Goal: Task Accomplishment & Management: Use online tool/utility

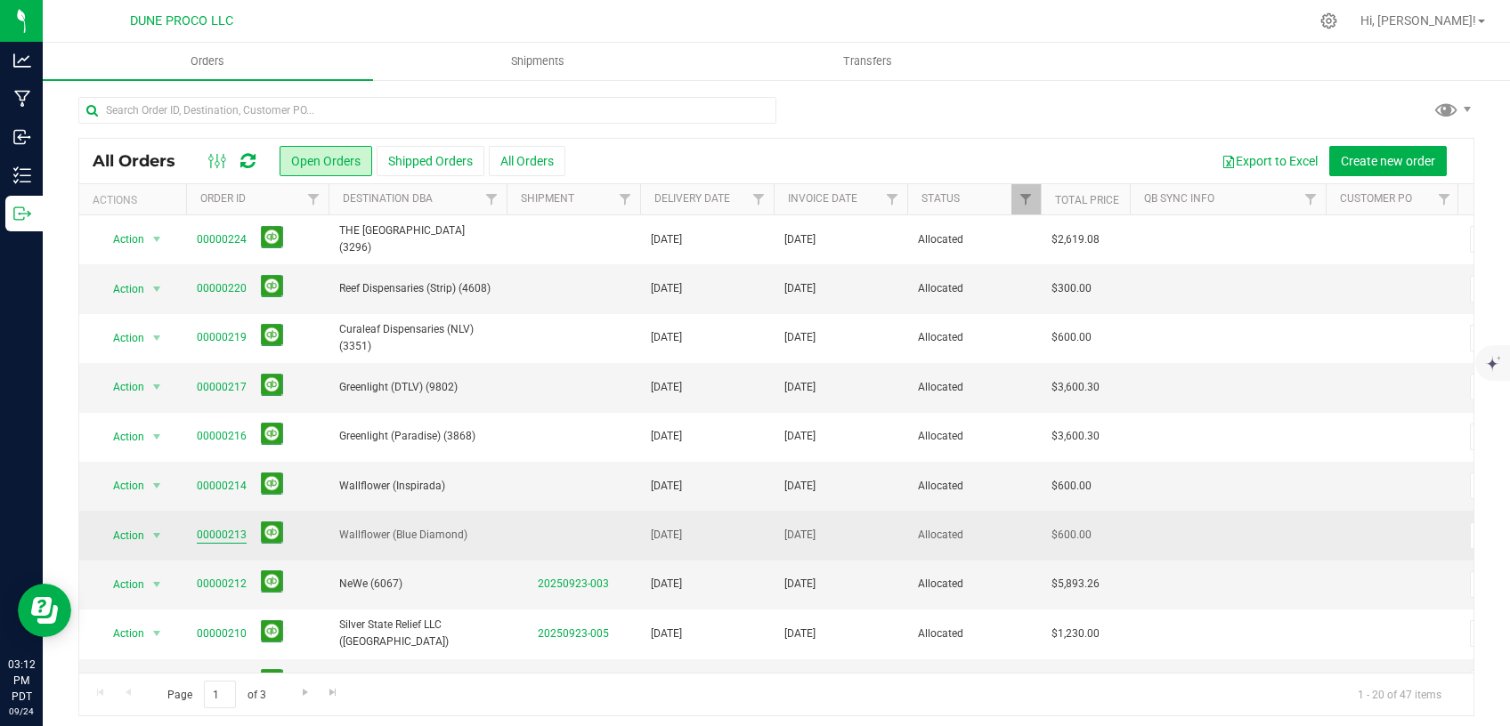
click at [222, 533] on link "00000213" at bounding box center [222, 535] width 50 height 17
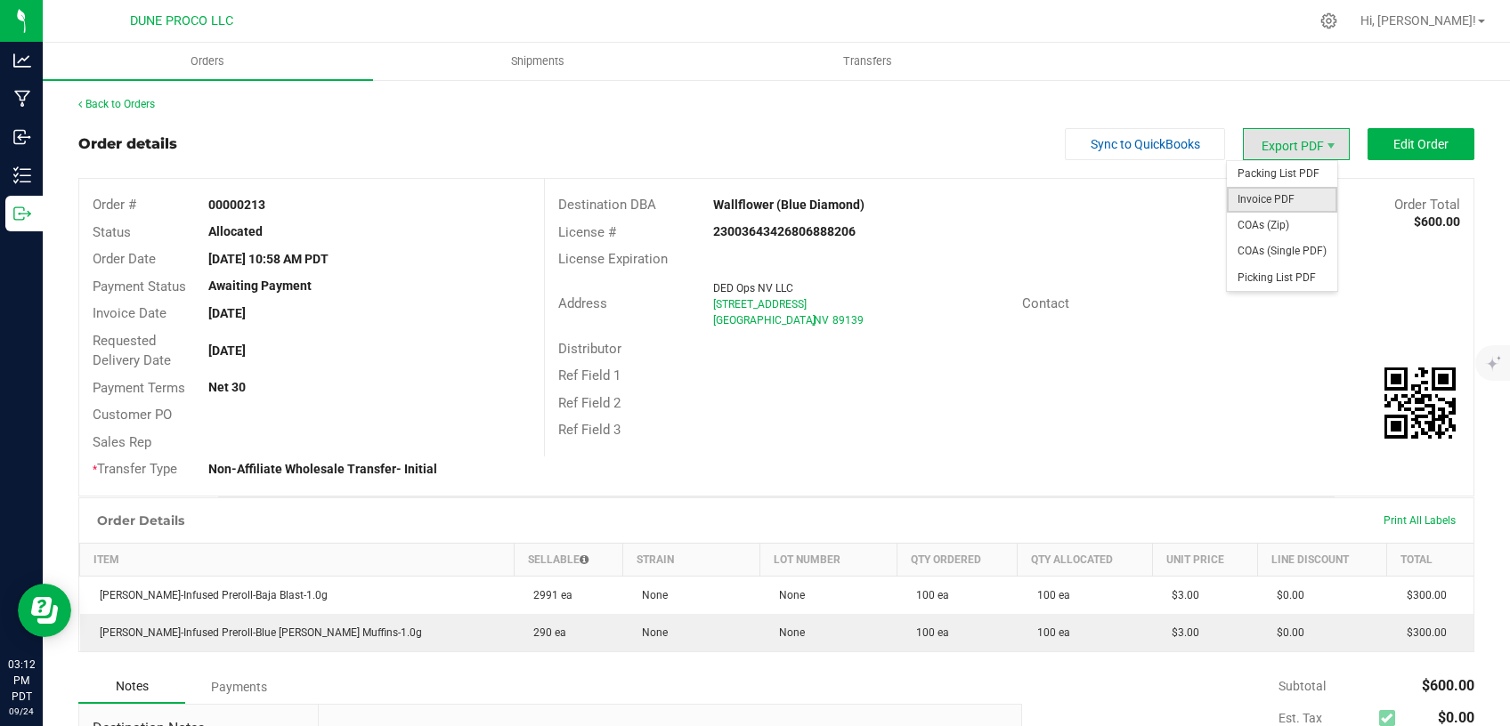
click at [1265, 200] on span "Invoice PDF" at bounding box center [1282, 200] width 110 height 26
click at [1251, 247] on span "COAs (Single PDF)" at bounding box center [1282, 252] width 110 height 26
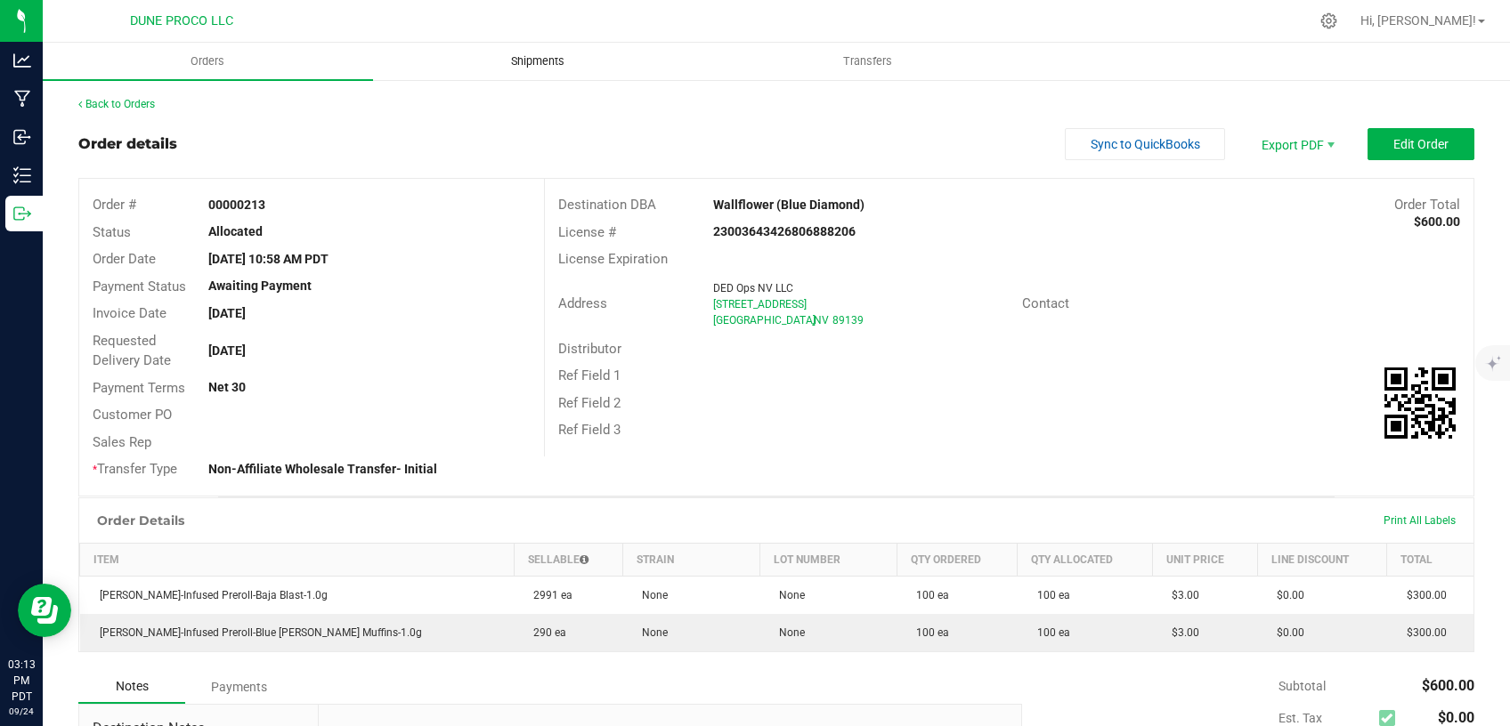
click at [525, 57] on span "Shipments" at bounding box center [537, 61] width 101 height 16
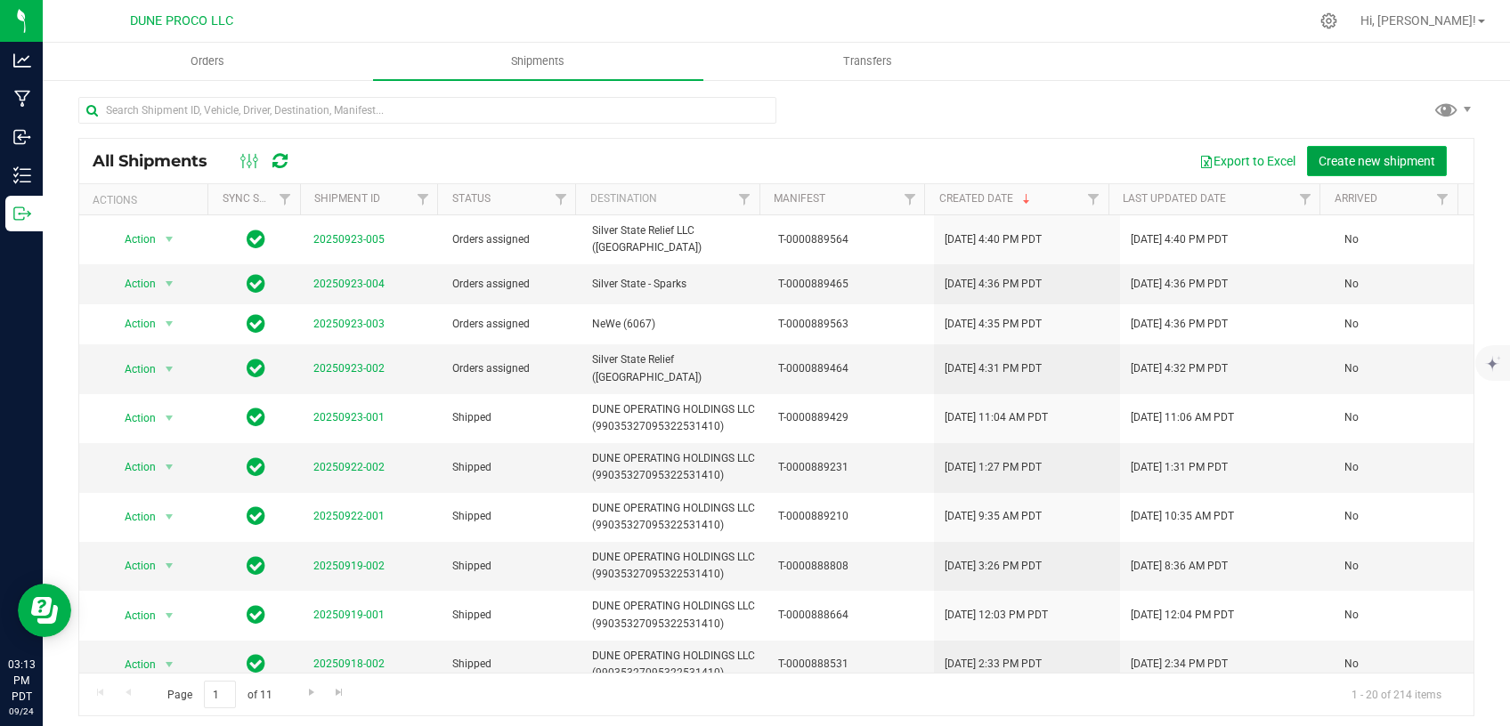
click at [1324, 158] on span "Create new shipment" at bounding box center [1376, 161] width 117 height 14
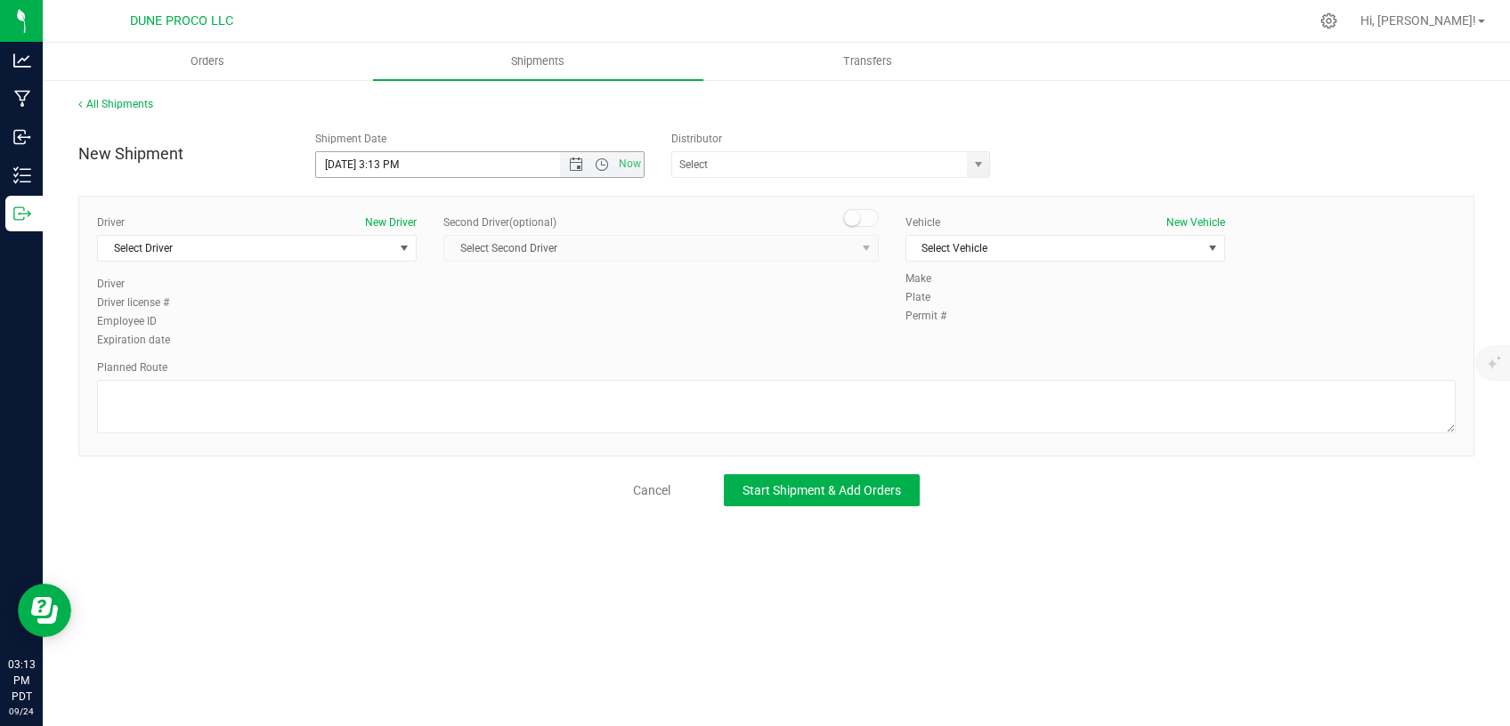
click at [347, 164] on input "[DATE] 3:13 PM" at bounding box center [453, 164] width 274 height 25
click at [401, 163] on input "[DATE] 3:13 PM" at bounding box center [453, 164] width 274 height 25
click at [986, 166] on span "select" at bounding box center [978, 164] width 22 height 25
type input "[DATE] 12:00 PM"
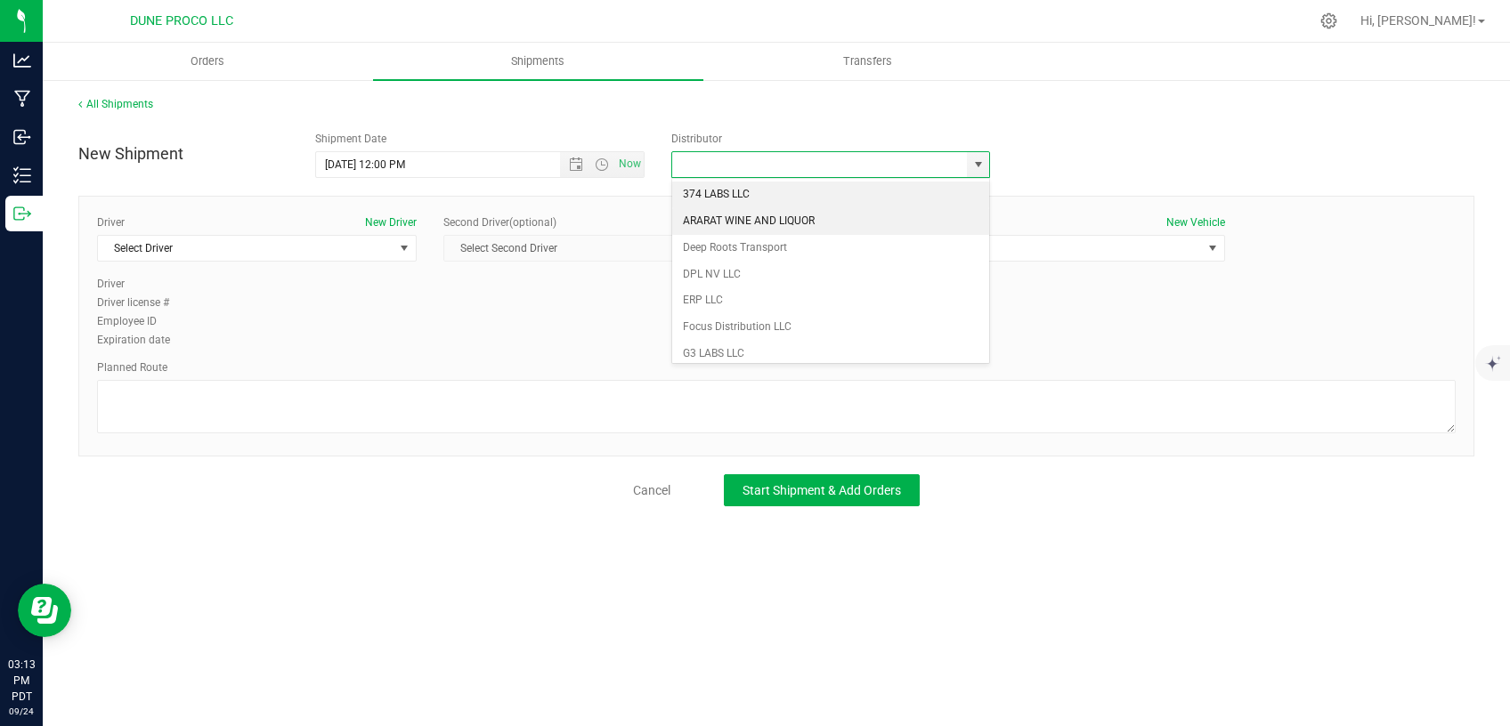
click at [827, 209] on li "ARARAT WINE AND LIQUOR" at bounding box center [830, 221] width 317 height 27
type input "ARARAT WINE AND LIQUOR"
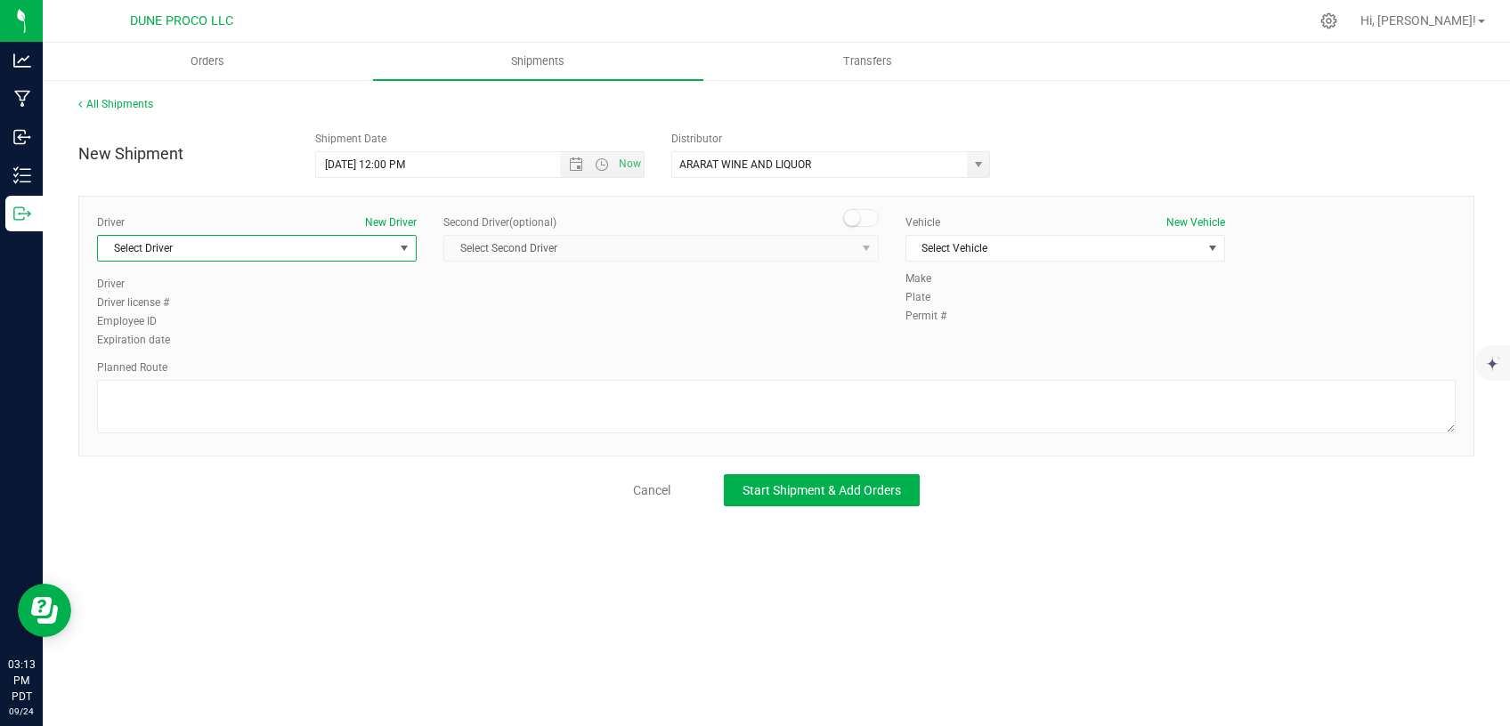
click at [352, 249] on span "Select Driver" at bounding box center [246, 248] width 296 height 25
click at [225, 370] on li "[PERSON_NAME]" at bounding box center [257, 375] width 318 height 27
click at [1091, 240] on span "Select Vehicle" at bounding box center [1054, 248] width 296 height 25
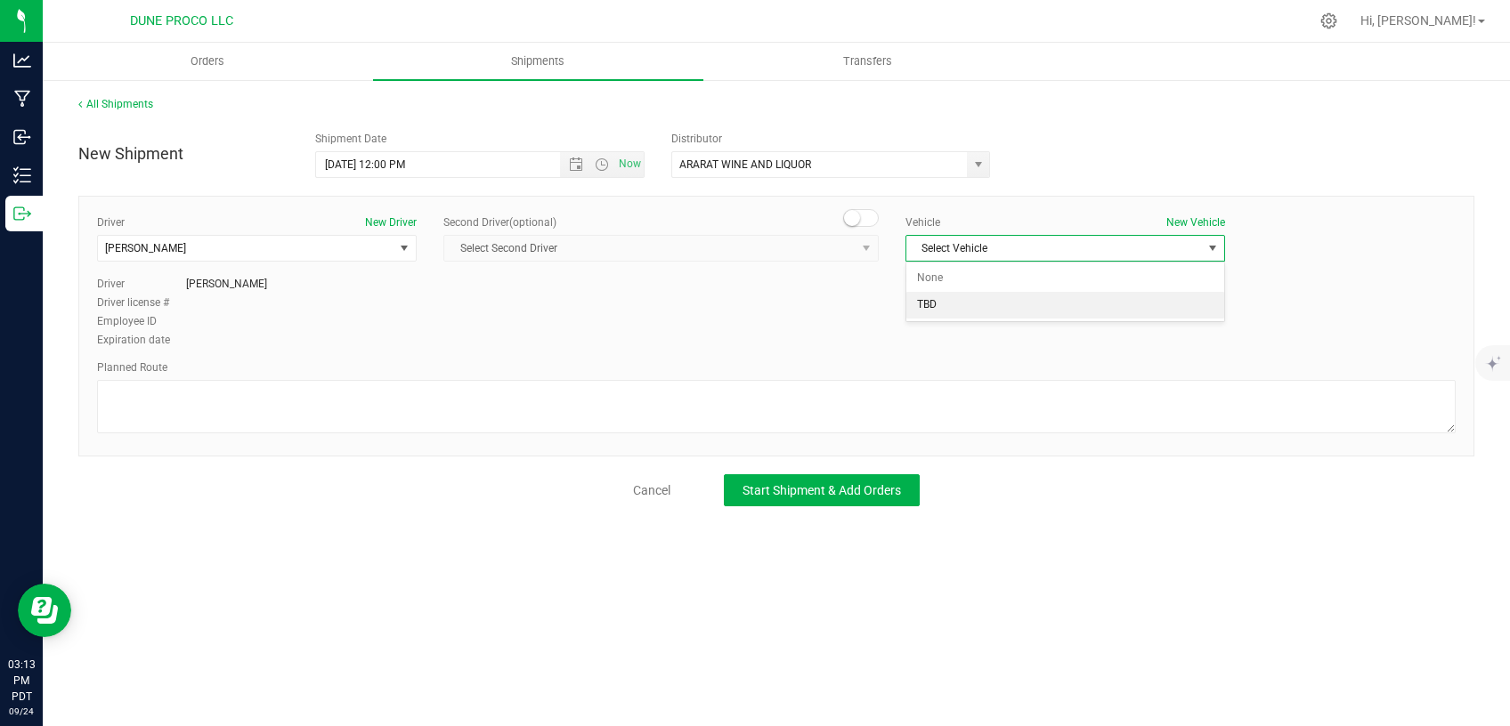
click at [980, 302] on li "TBD" at bounding box center [1065, 305] width 318 height 27
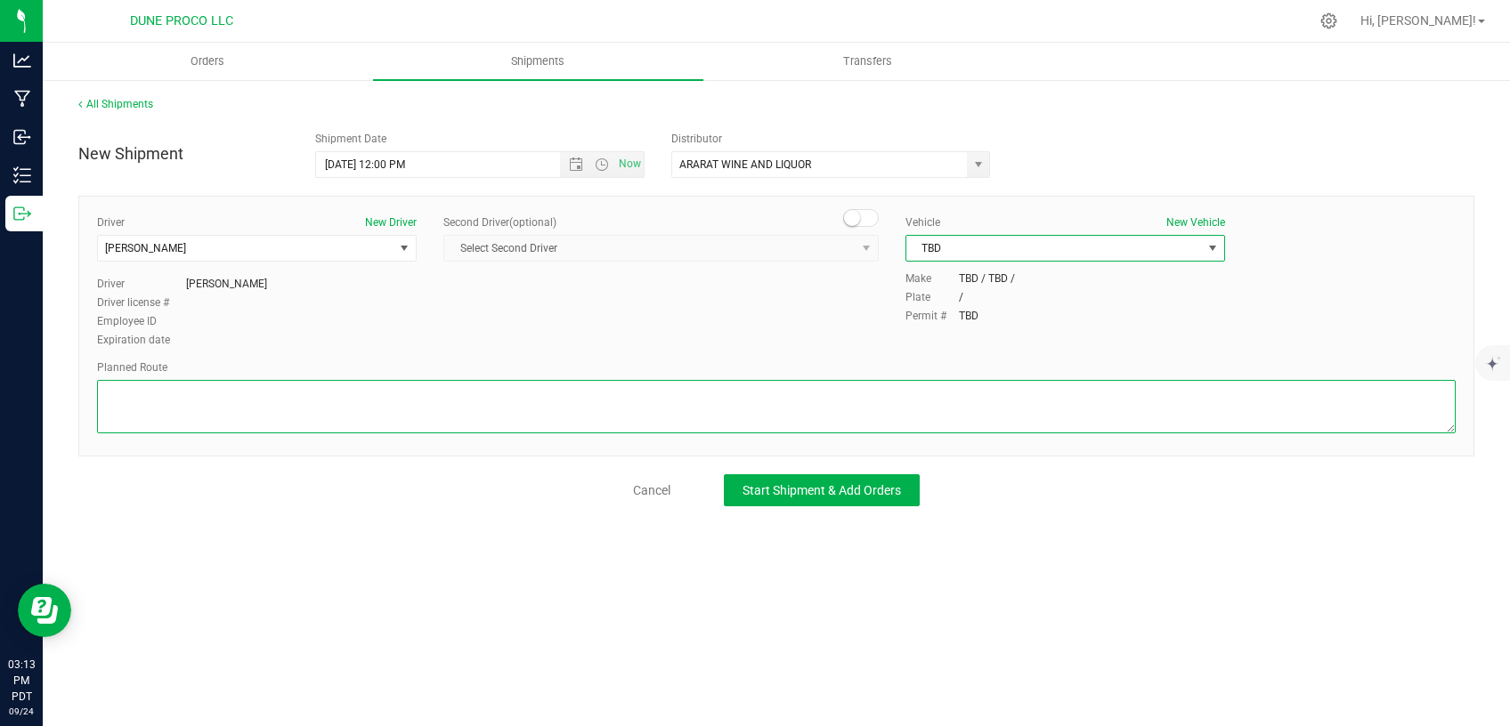
click at [839, 385] on textarea at bounding box center [776, 406] width 1358 height 53
type textarea "v"
paste textarea " Get on I-15 S/US-93 S from [GEOGRAPHIC_DATA][PERSON_NAME] 6 min (2.3 mi)  Fo…"
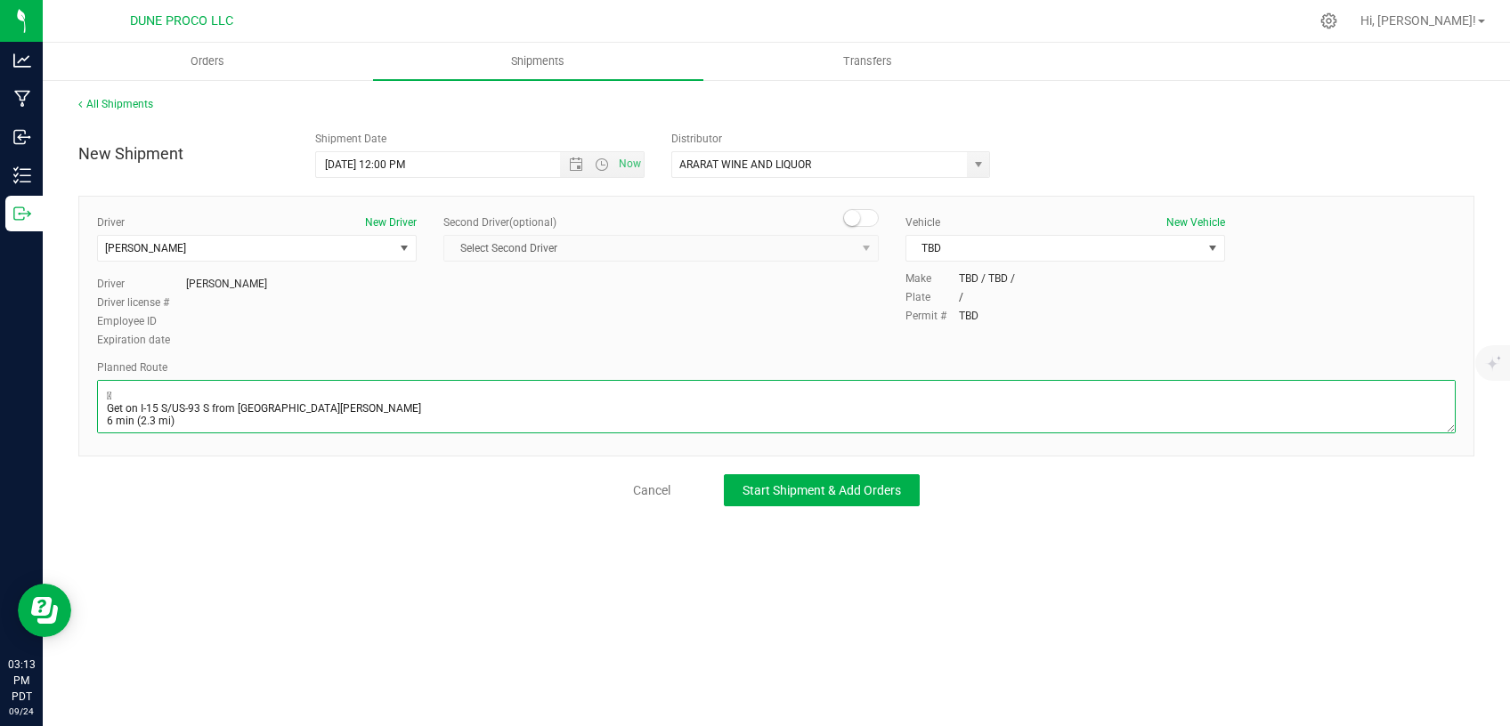
scroll to position [146, 0]
click at [157, 401] on textarea at bounding box center [776, 406] width 1358 height 53
click at [120, 407] on textarea at bounding box center [776, 406] width 1358 height 53
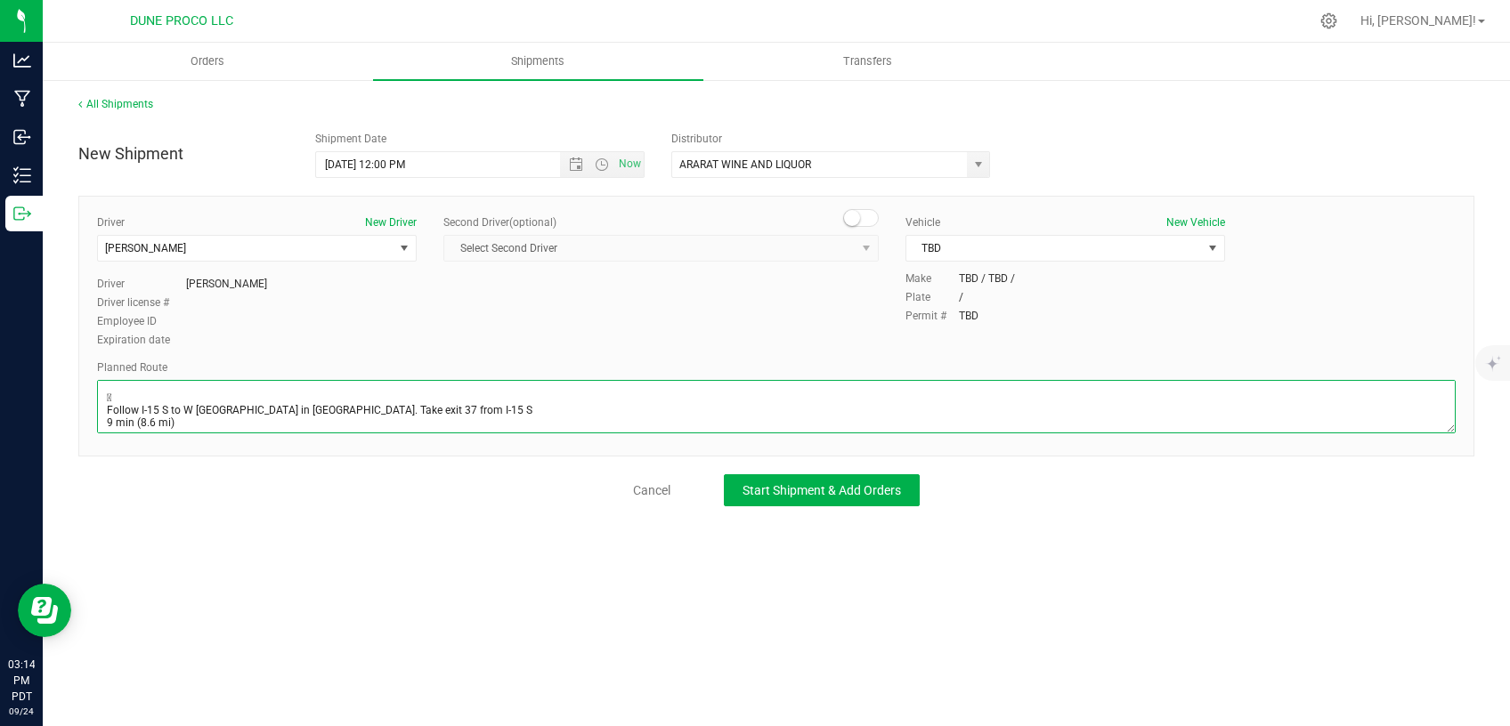
click at [135, 394] on textarea at bounding box center [776, 406] width 1358 height 53
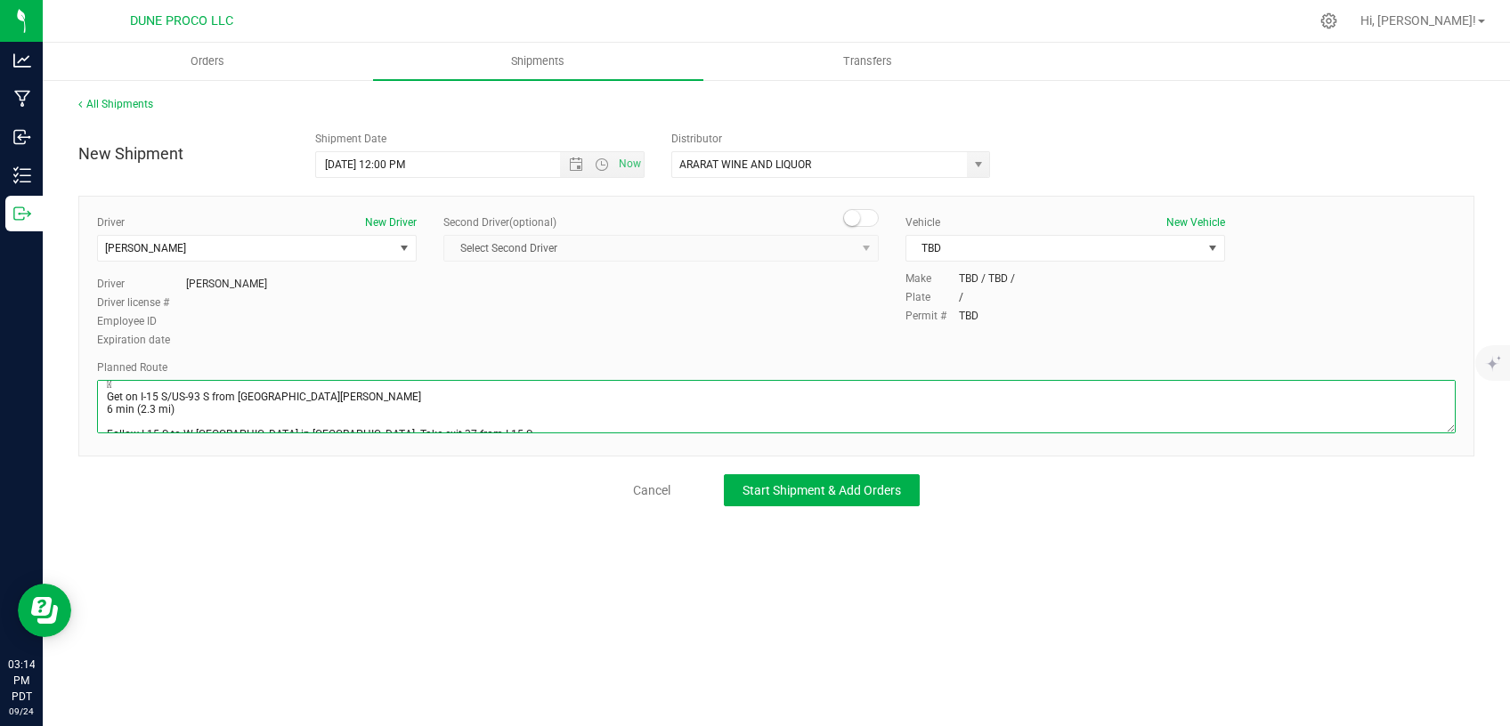
scroll to position [0, 0]
click at [126, 392] on textarea at bounding box center [776, 406] width 1358 height 53
type textarea "Get on I-15 S/US-93 S from E [PERSON_NAME][GEOGRAPHIC_DATA] 6 min (2.3 mi) Foll…"
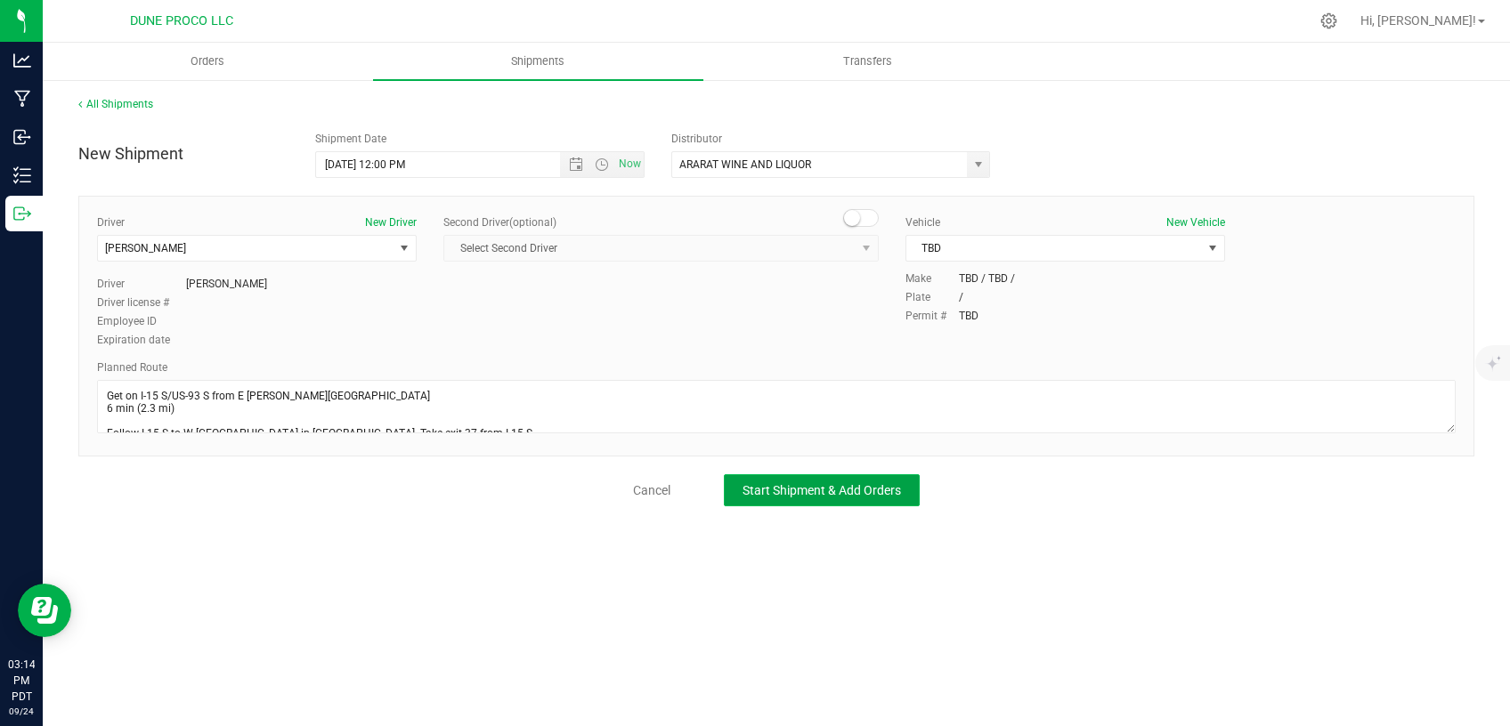
click at [790, 483] on span "Start Shipment & Add Orders" at bounding box center [821, 490] width 158 height 14
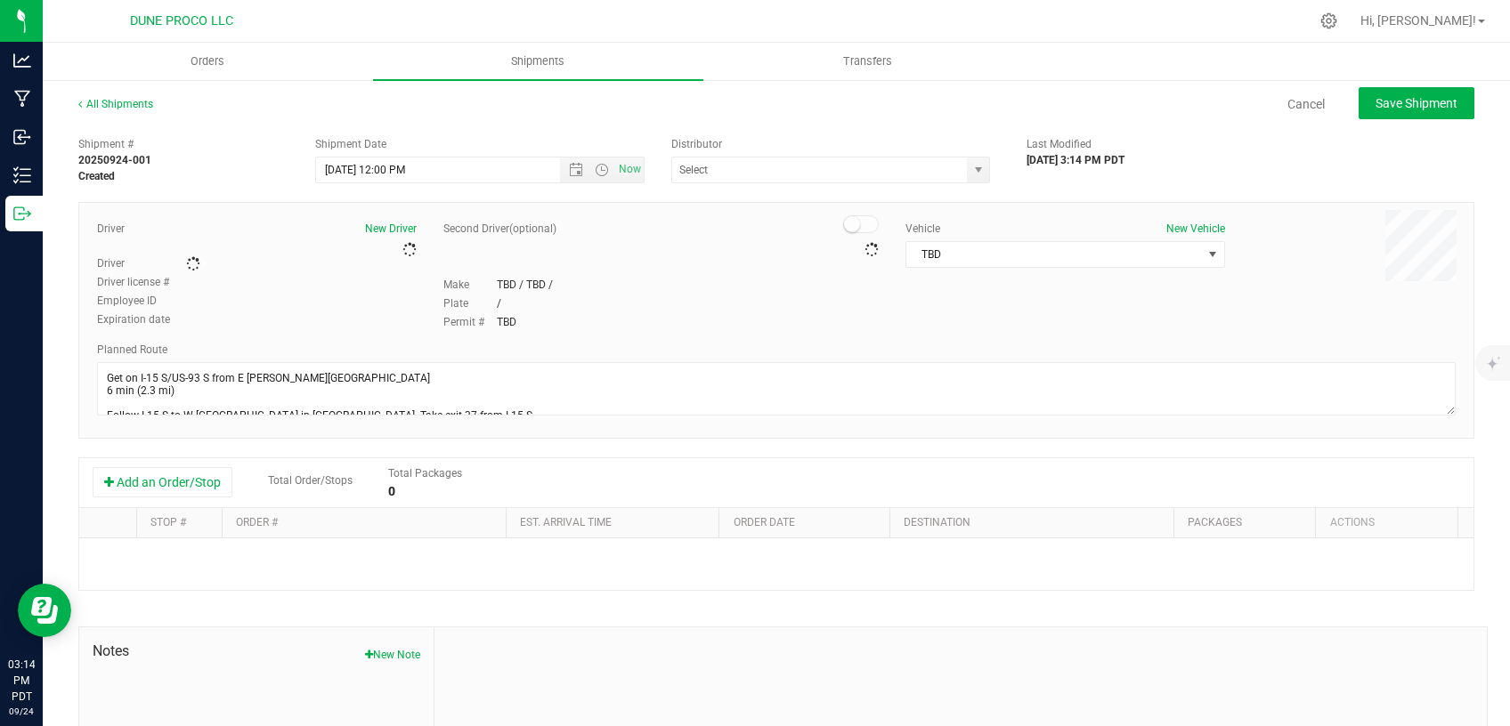
type input "ARARAT WINE AND LIQUOR"
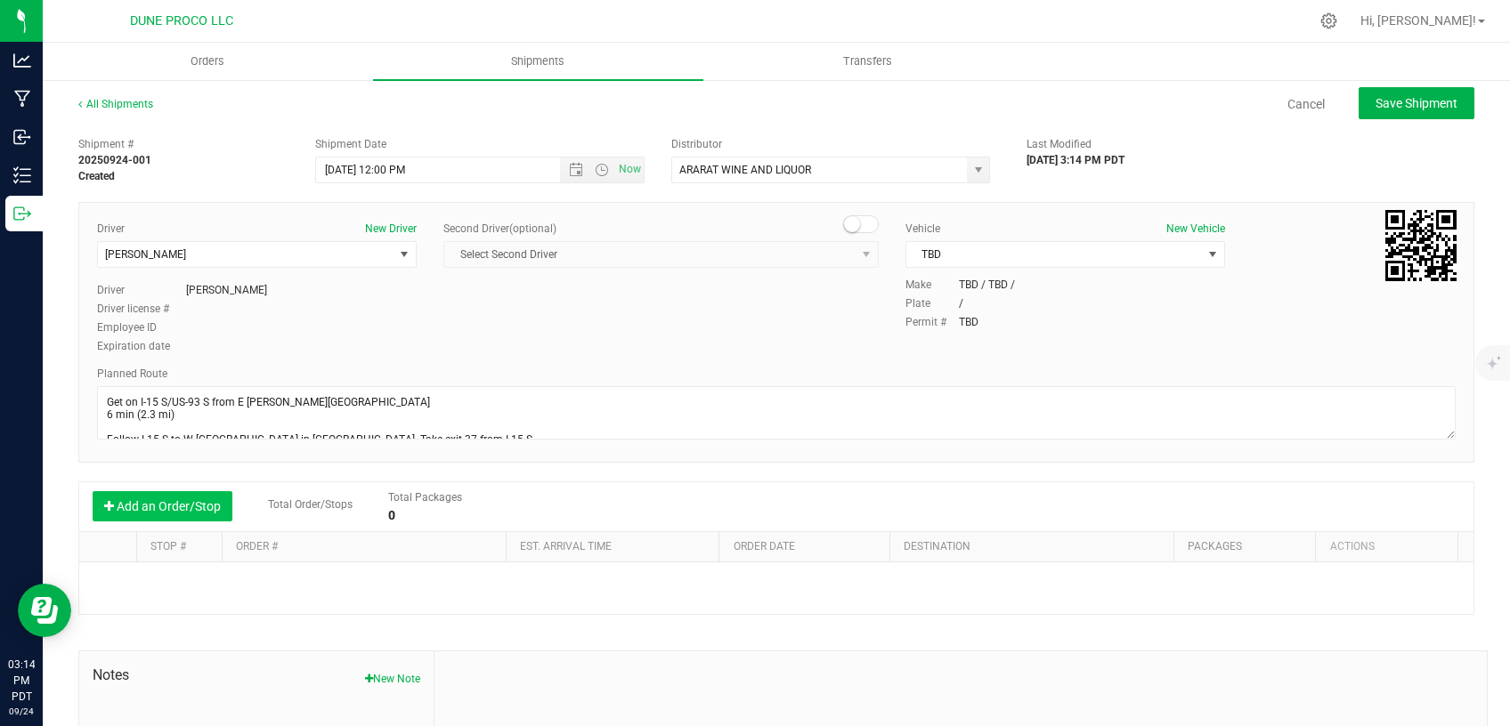
click at [199, 499] on button "Add an Order/Stop" at bounding box center [163, 506] width 140 height 30
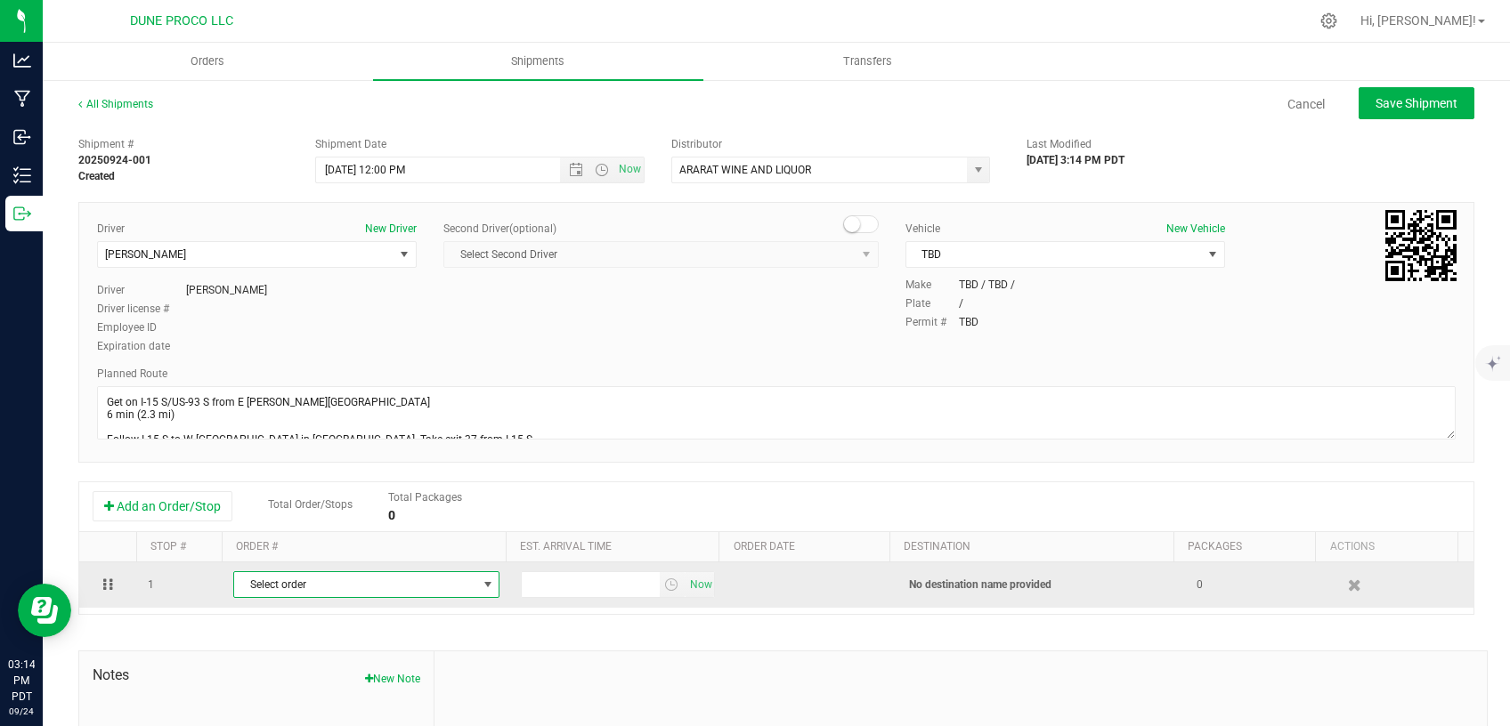
click at [260, 583] on span "Select order" at bounding box center [355, 584] width 242 height 25
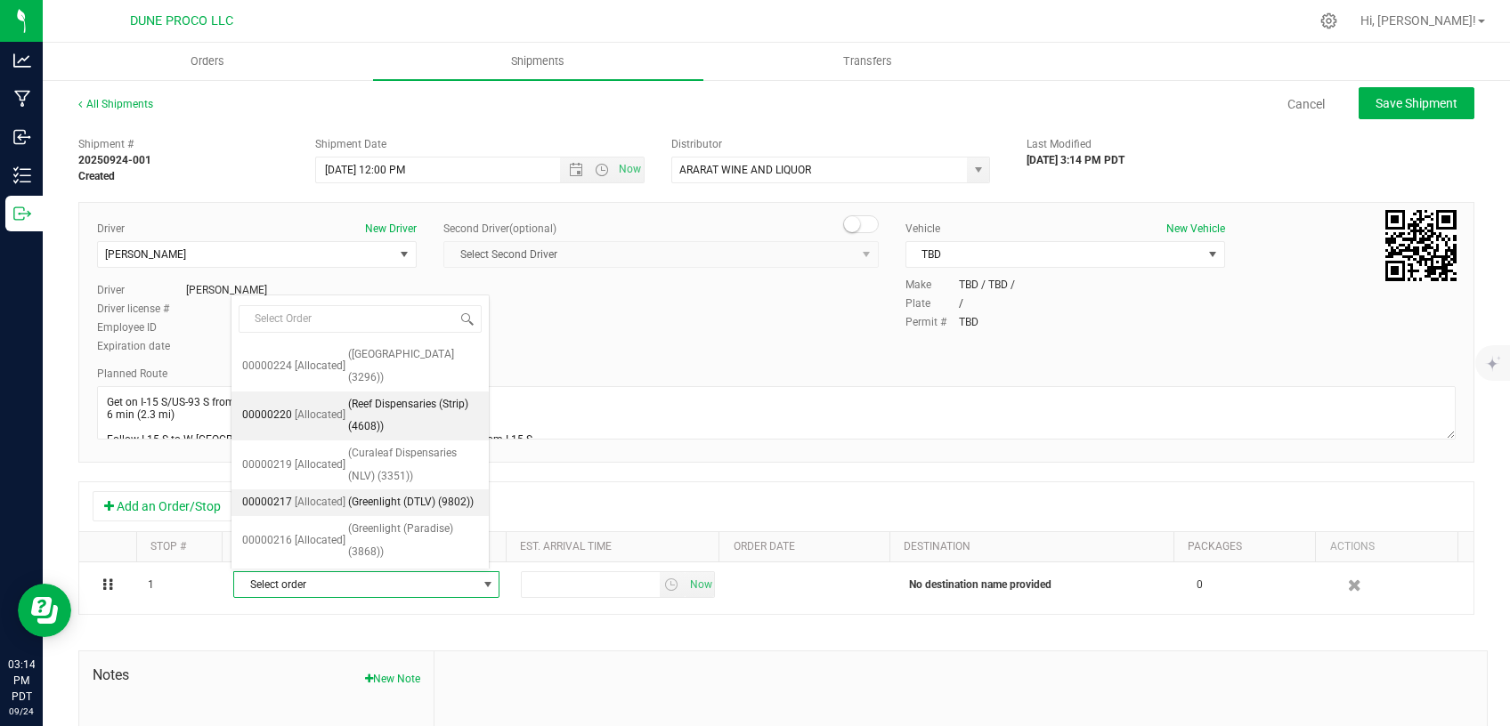
scroll to position [214, 0]
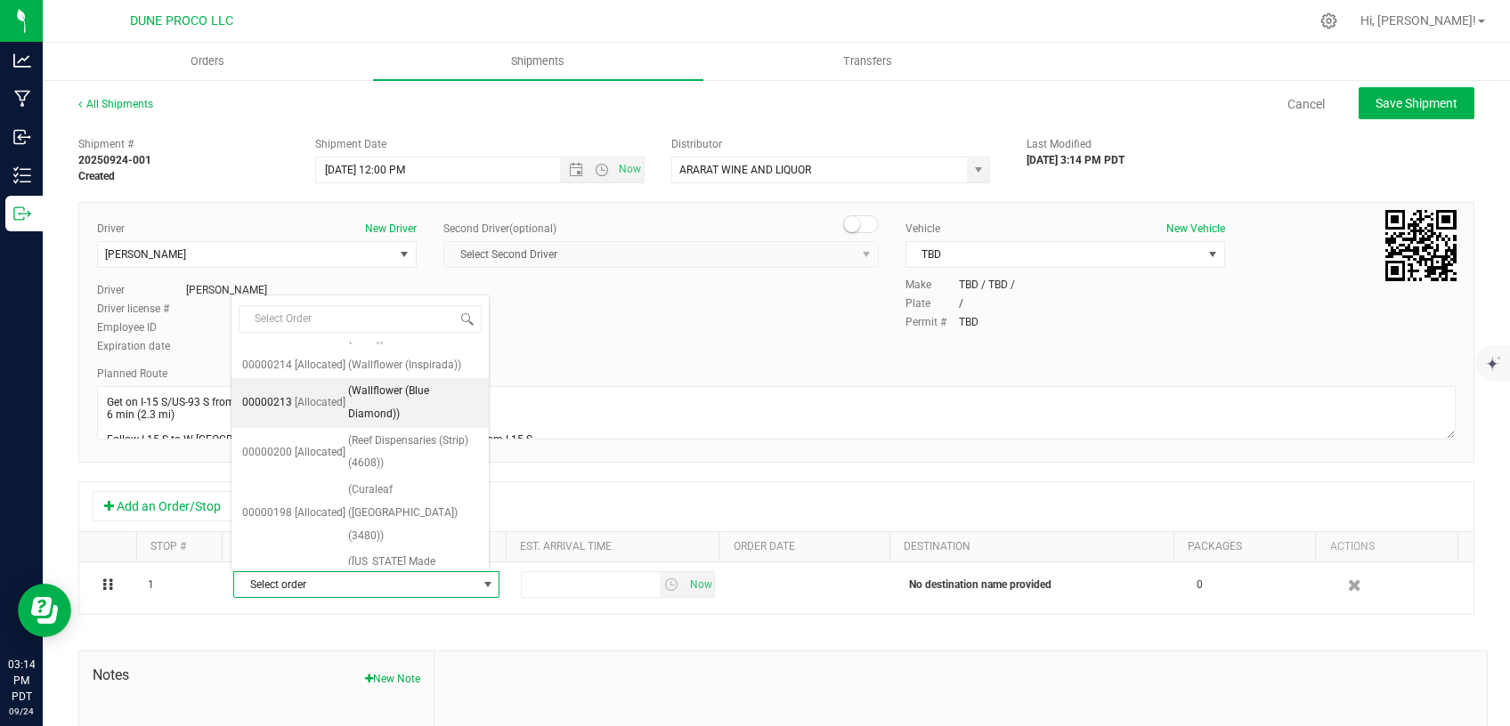
click at [320, 415] on span "[Allocated]" at bounding box center [320, 403] width 51 height 23
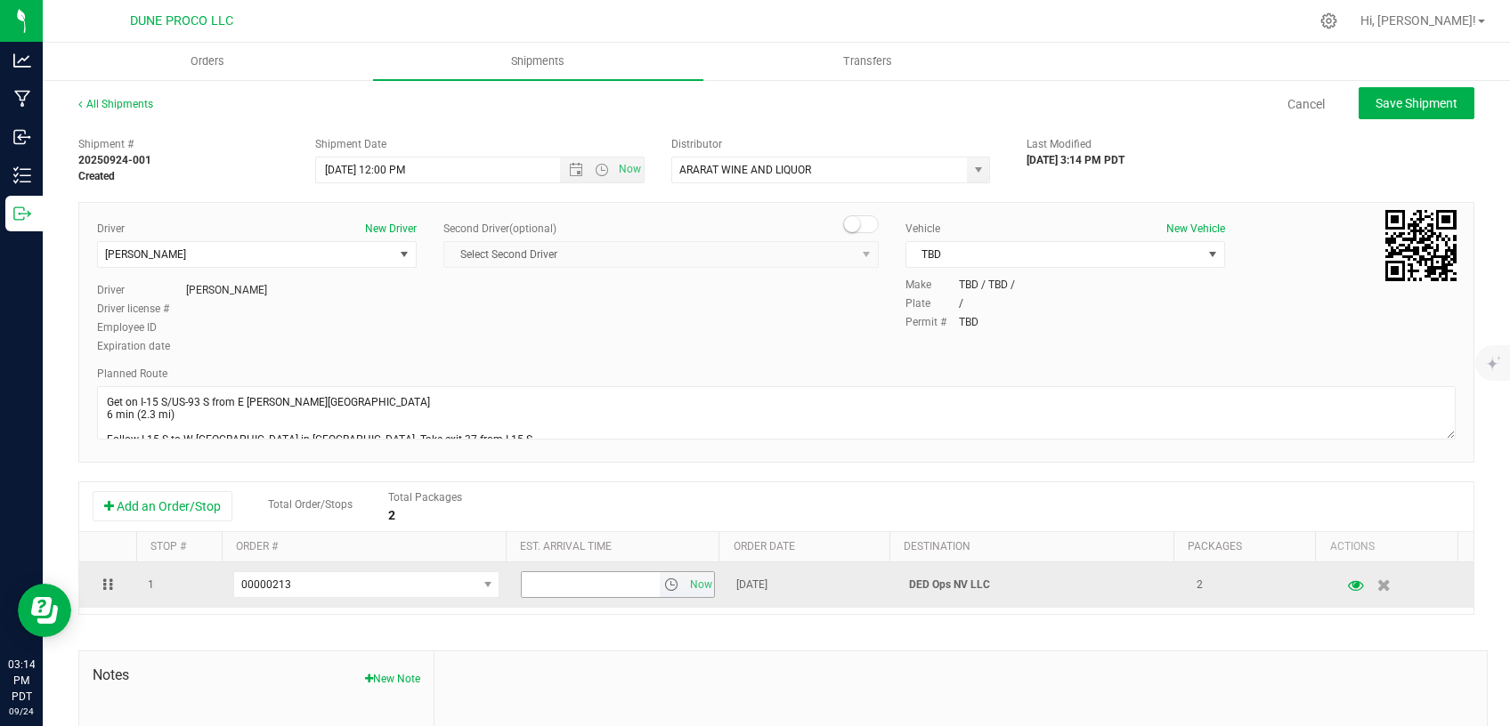
click at [569, 591] on input "text" at bounding box center [590, 584] width 137 height 25
type input "4:00 PM"
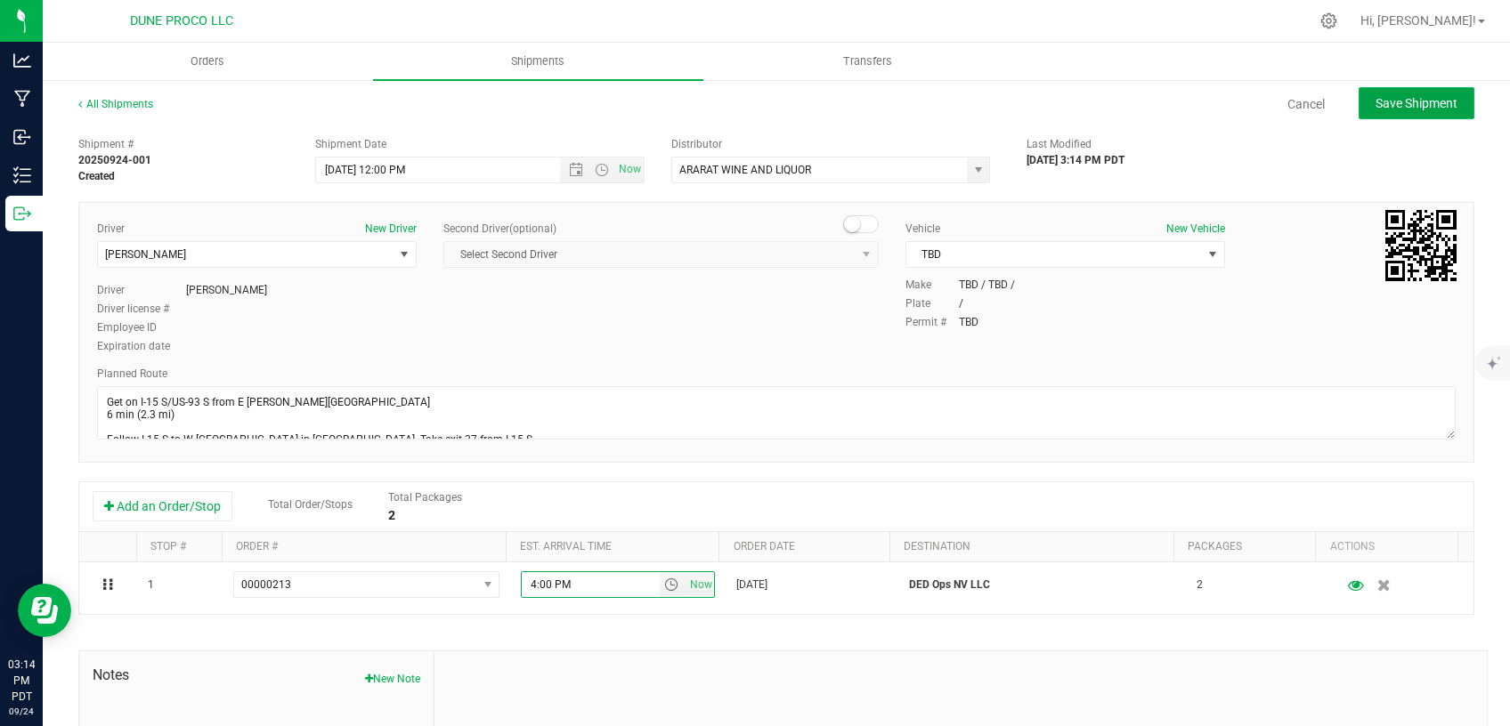
click at [1399, 109] on span "Save Shipment" at bounding box center [1416, 103] width 82 height 14
type input "[DATE] 7:00 PM"
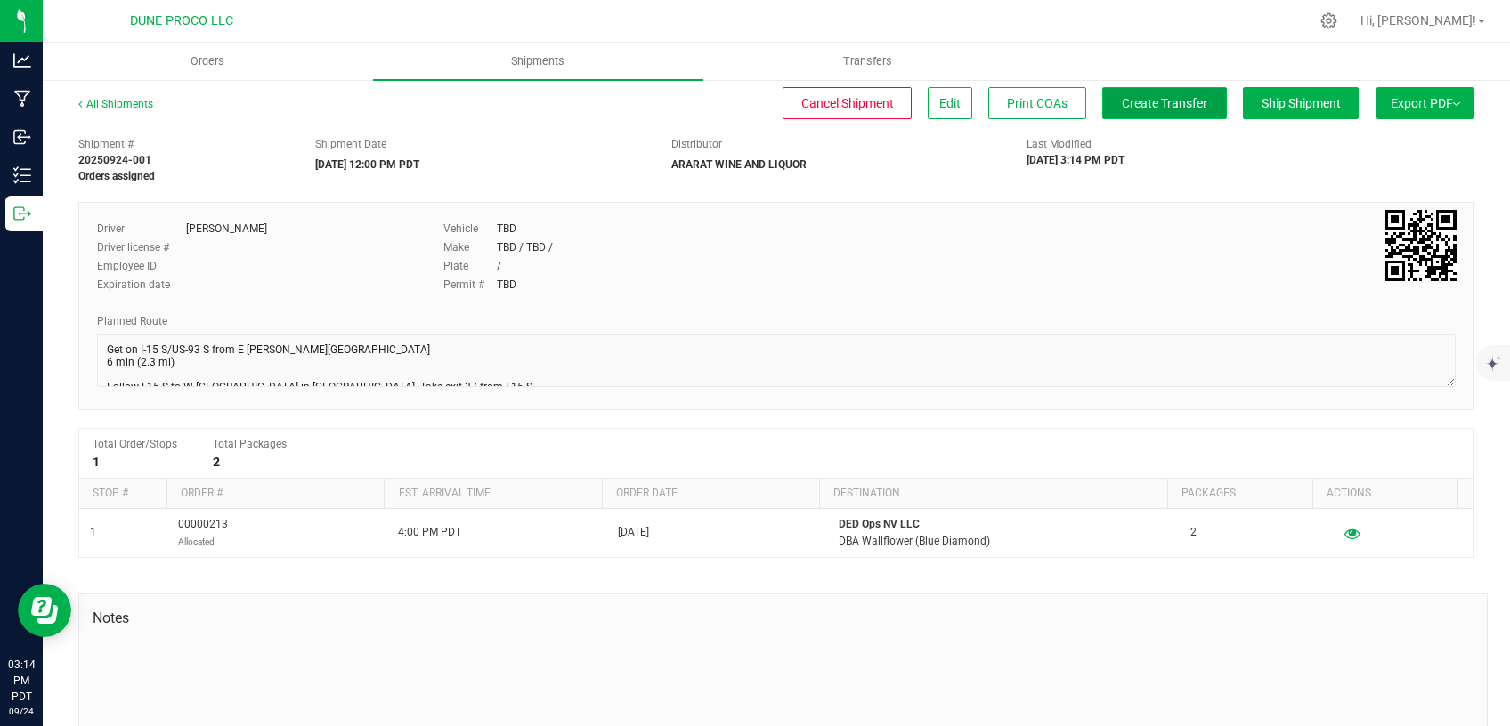
click at [1174, 109] on span "Create Transfer" at bounding box center [1164, 103] width 85 height 14
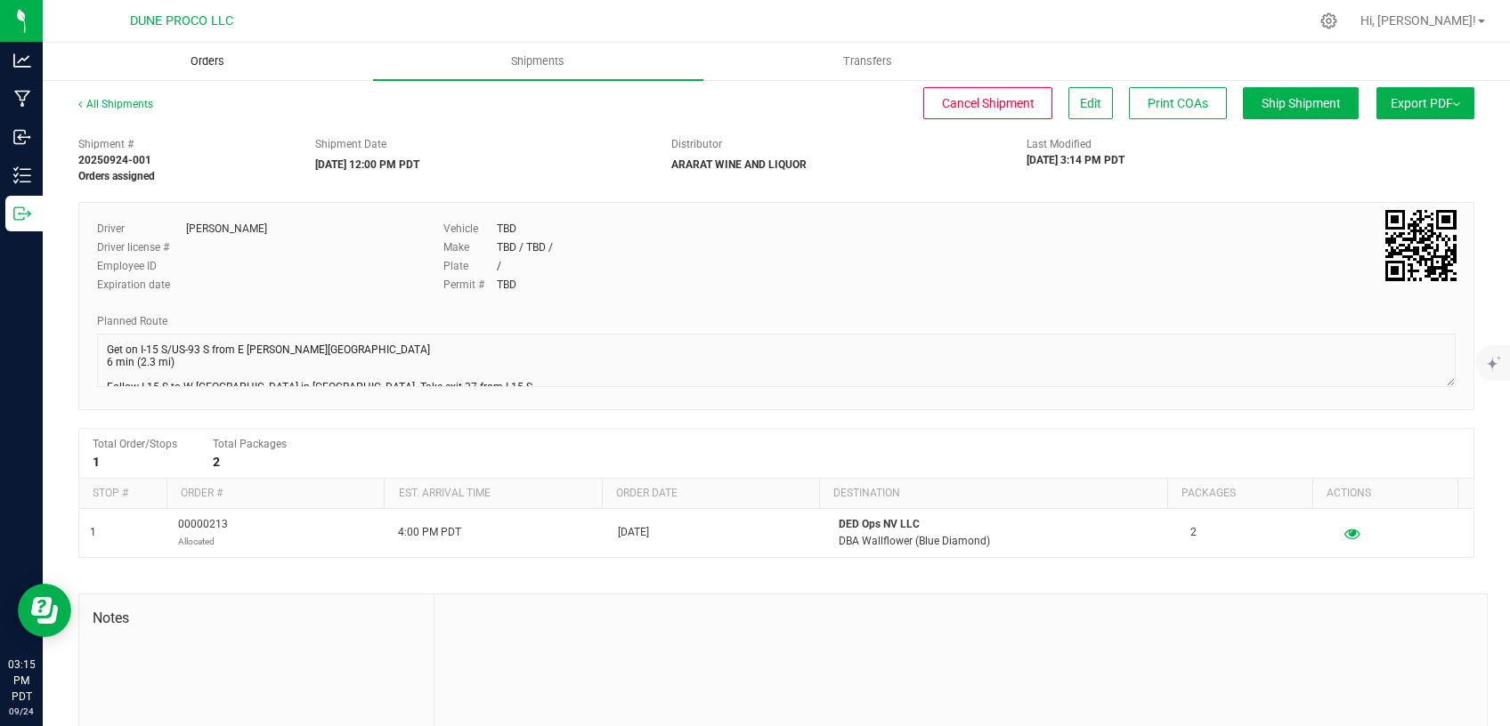
click at [225, 50] on uib-tab-heading "Orders" at bounding box center [208, 62] width 328 height 36
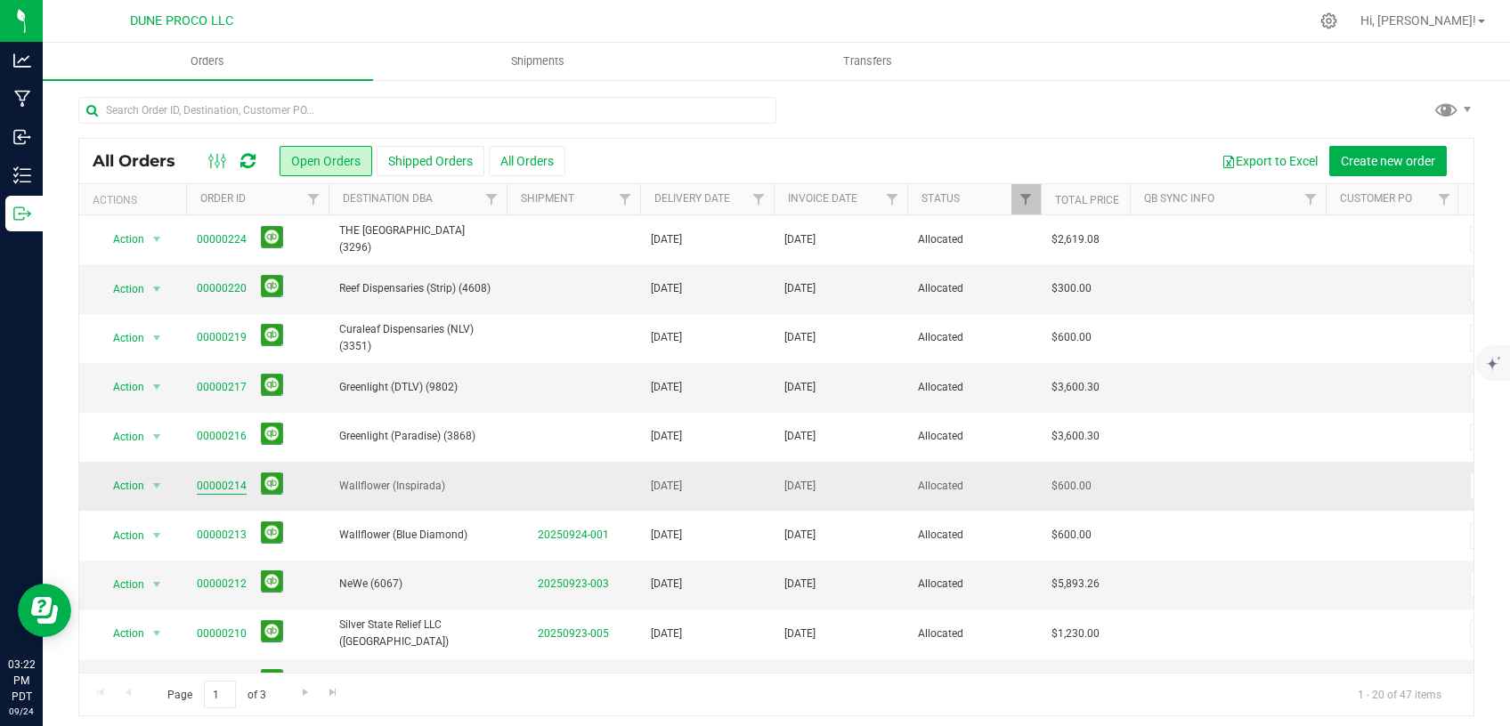
click at [237, 480] on link "00000214" at bounding box center [222, 486] width 50 height 17
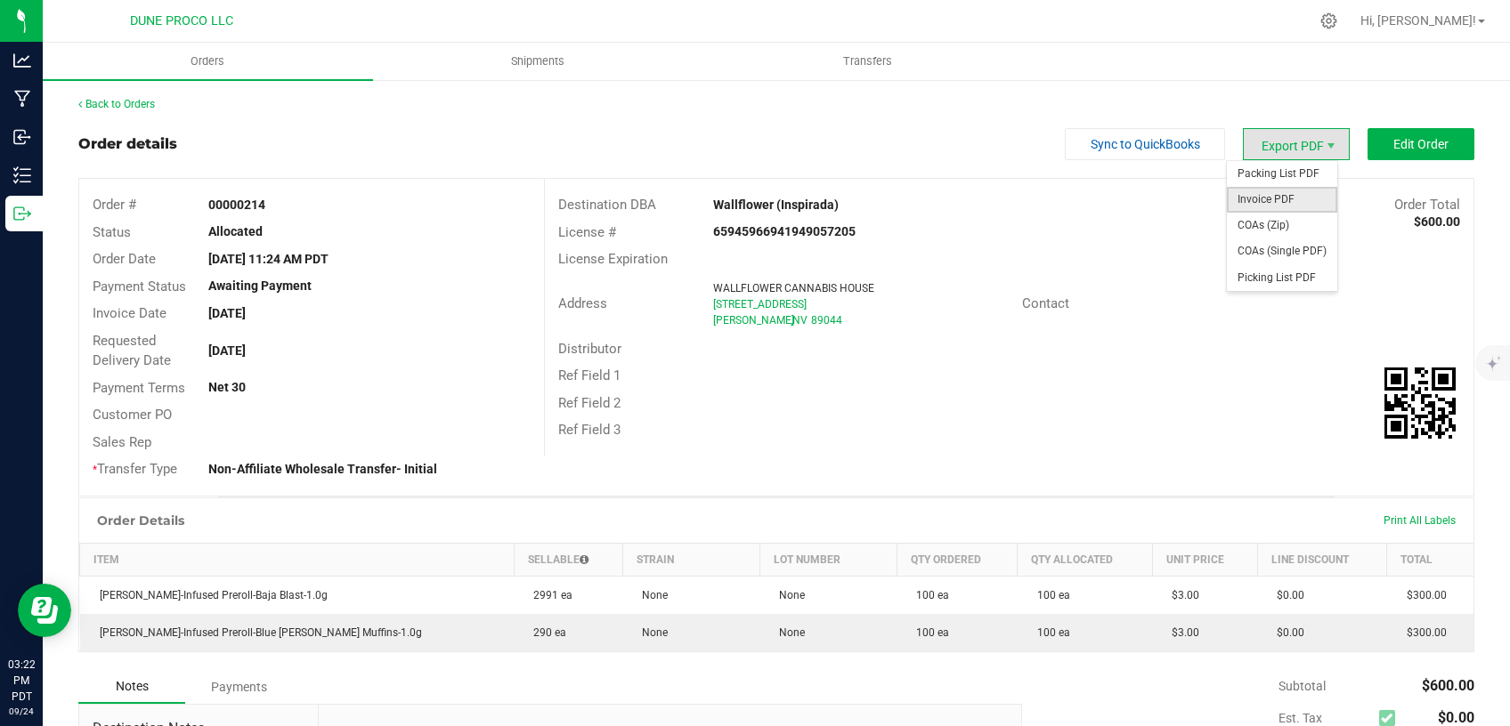
click at [1264, 206] on span "Invoice PDF" at bounding box center [1282, 200] width 110 height 26
click at [1257, 244] on span "COAs (Single PDF)" at bounding box center [1282, 252] width 110 height 26
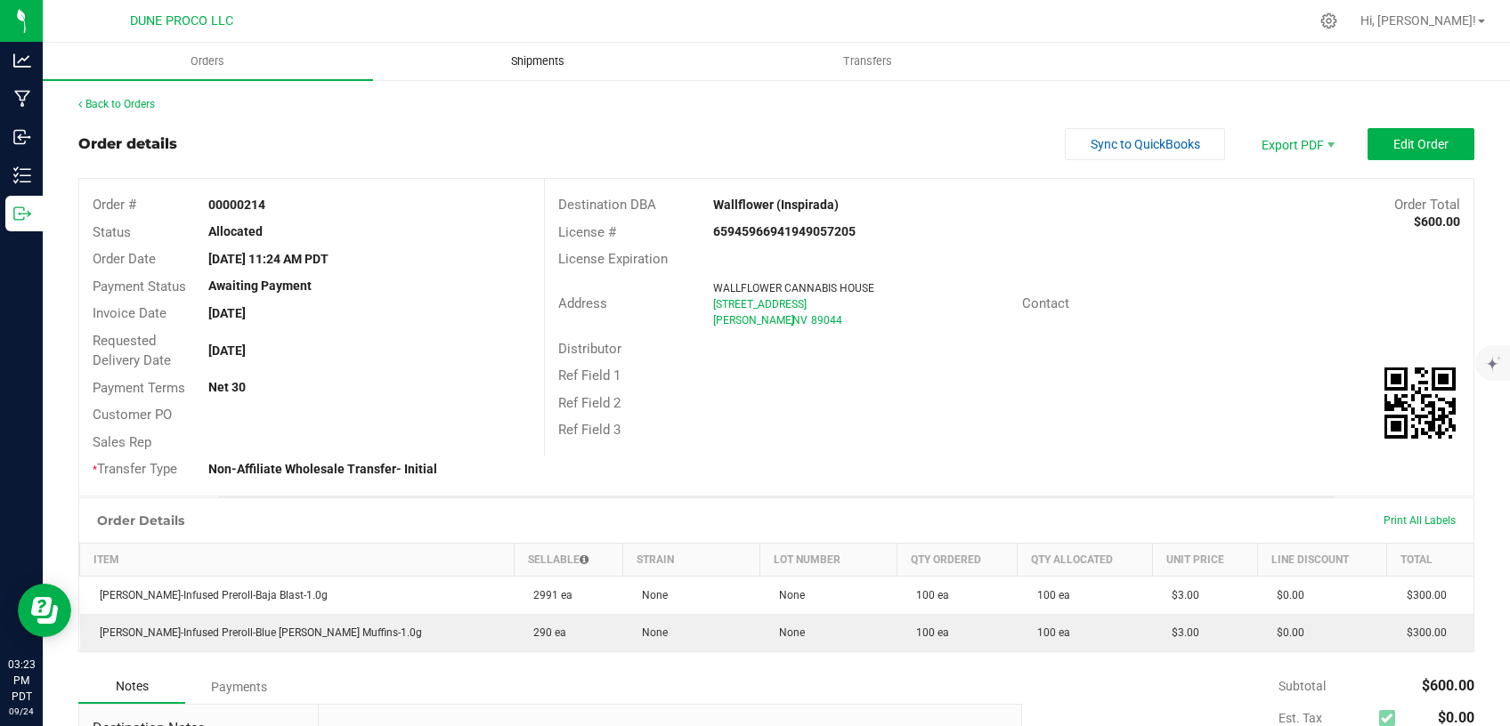
click at [516, 65] on span "Shipments" at bounding box center [537, 61] width 101 height 16
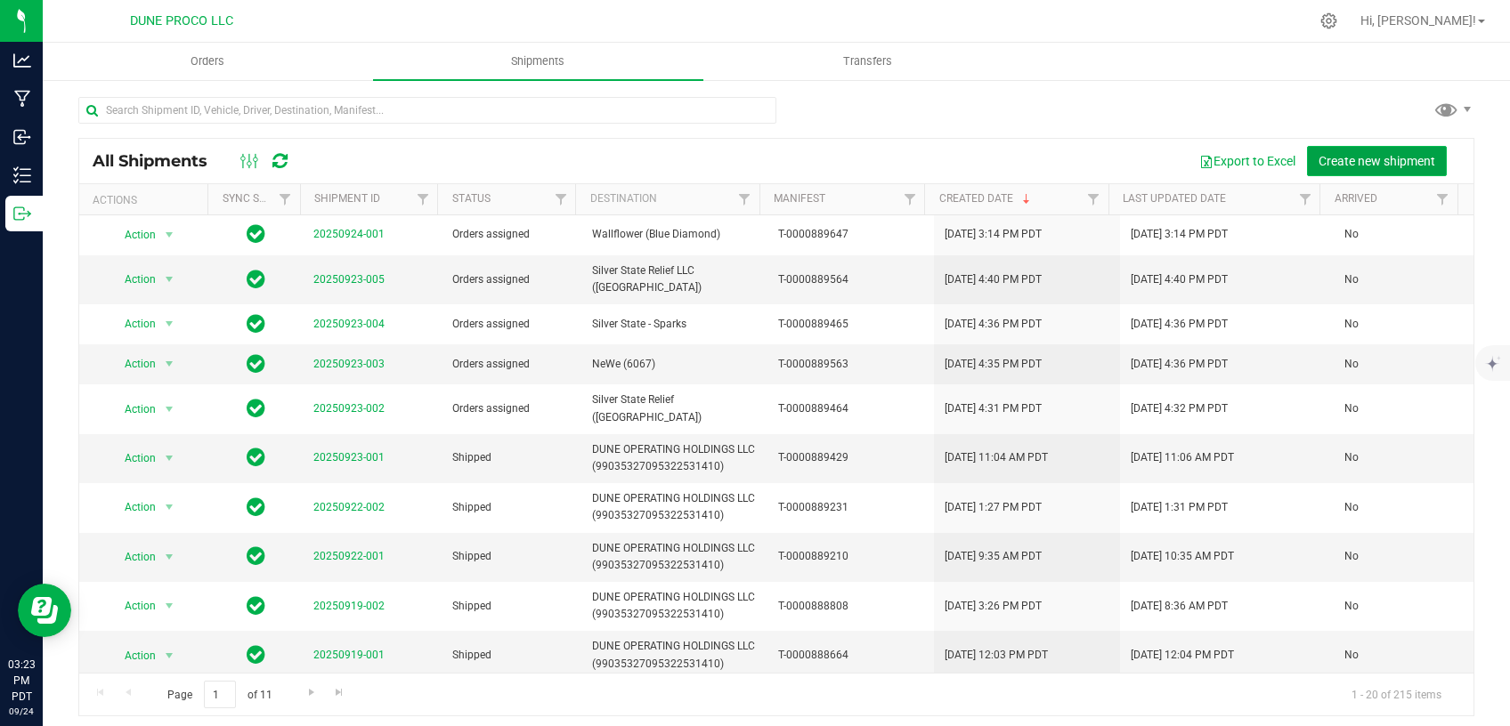
click at [1366, 153] on button "Create new shipment" at bounding box center [1377, 161] width 140 height 30
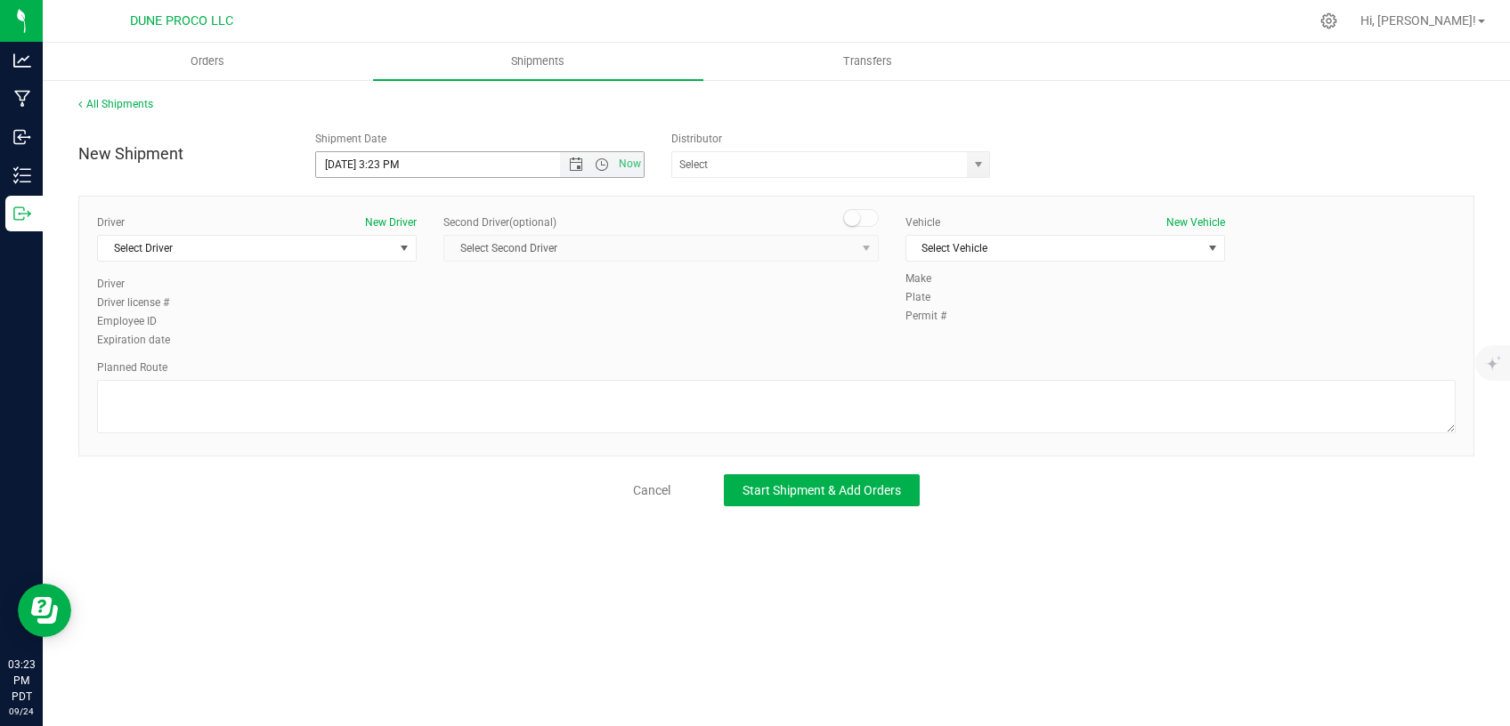
click at [345, 161] on input "[DATE] 3:23 PM" at bounding box center [453, 164] width 274 height 25
click at [400, 162] on input "[DATE] 3:23 PM" at bounding box center [453, 164] width 274 height 25
click at [972, 166] on span "select" at bounding box center [978, 165] width 14 height 14
type input "[DATE] 12:00 PM"
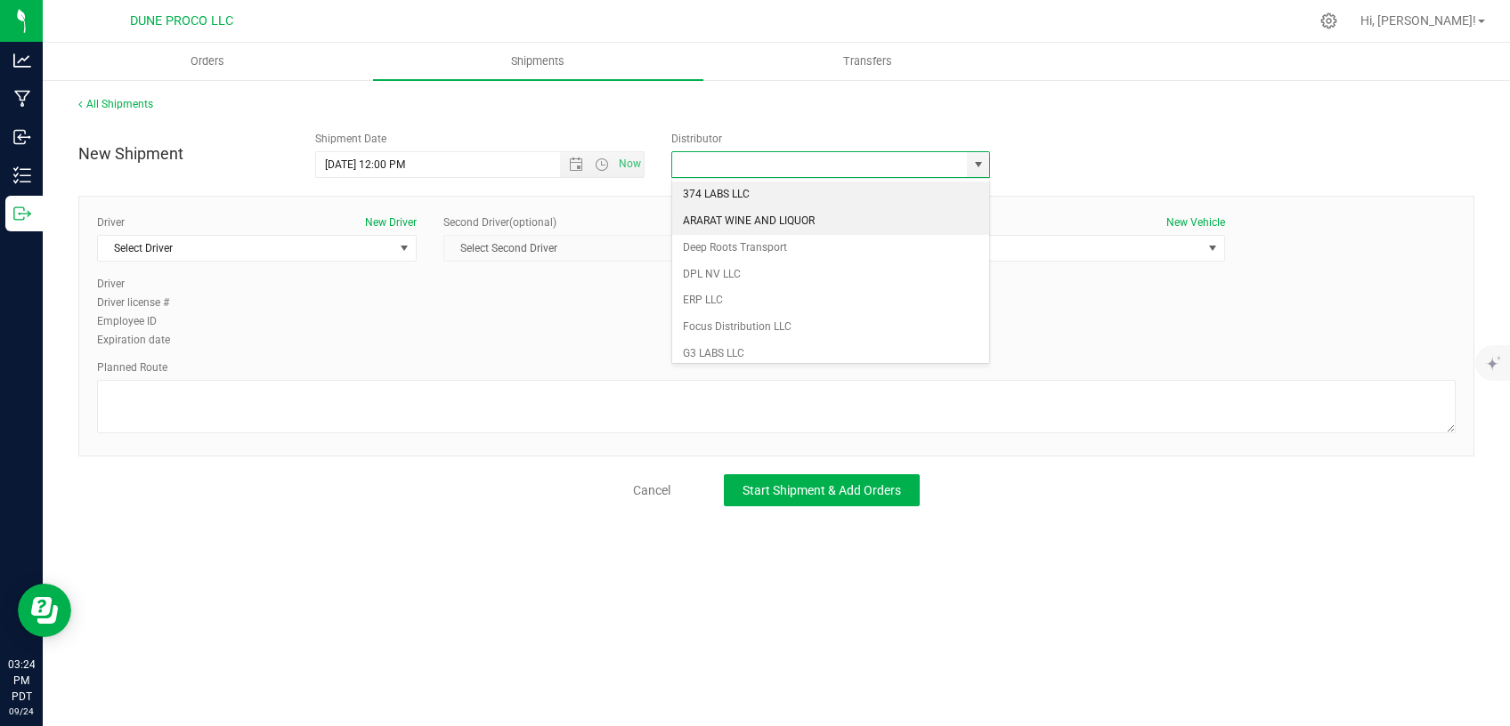
click at [826, 213] on li "ARARAT WINE AND LIQUOR" at bounding box center [830, 221] width 317 height 27
type input "ARARAT WINE AND LIQUOR"
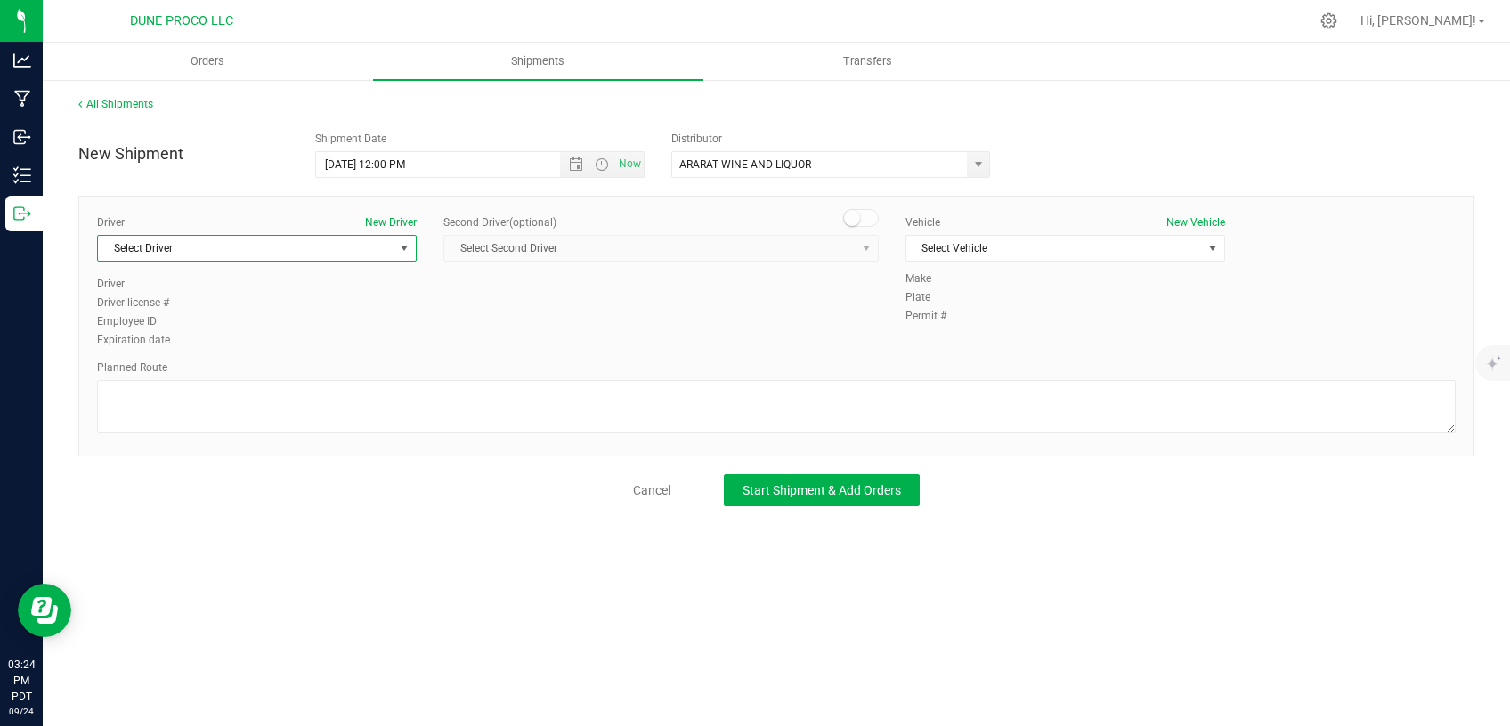
click at [368, 253] on span "Select Driver" at bounding box center [246, 248] width 296 height 25
click at [279, 366] on li "[PERSON_NAME]" at bounding box center [257, 375] width 318 height 27
click at [1010, 246] on span "Select Vehicle" at bounding box center [1054, 248] width 296 height 25
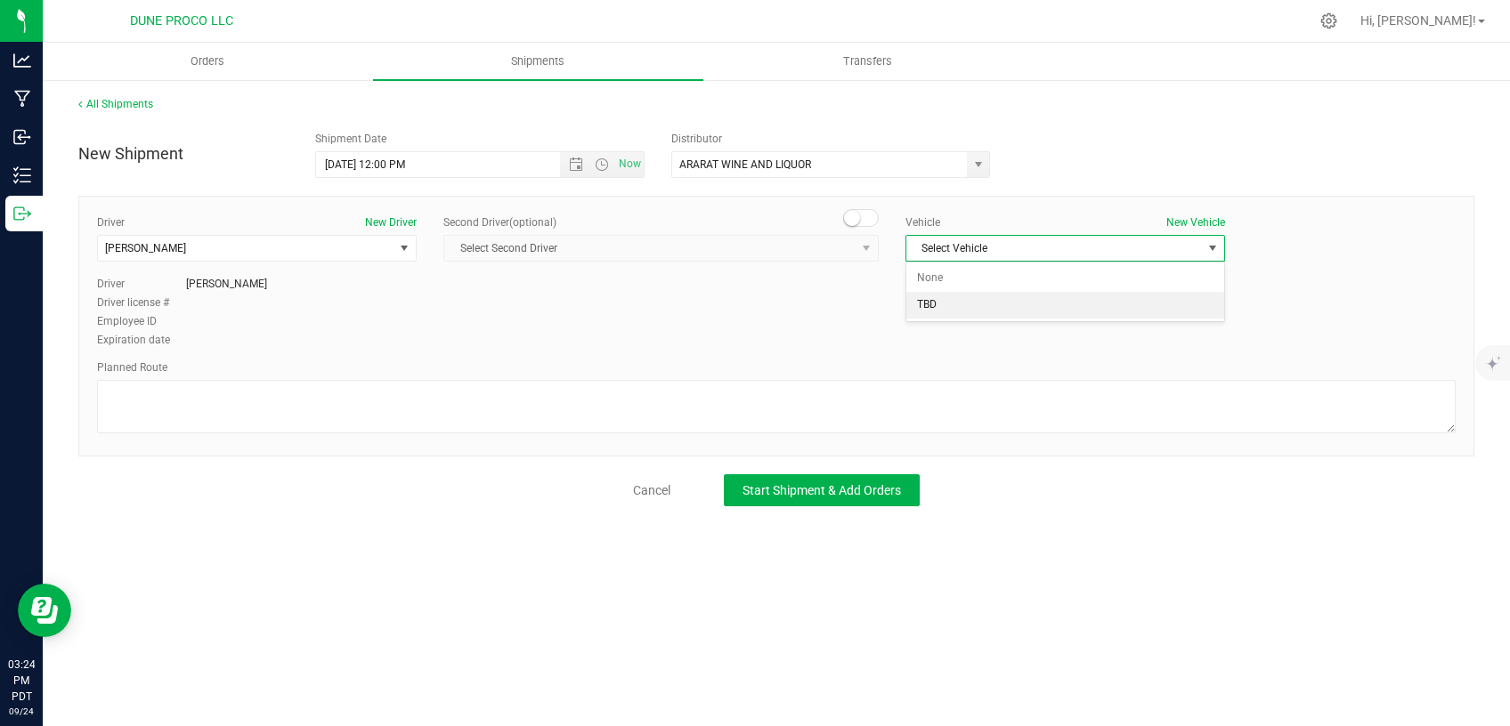
click at [977, 307] on li "TBD" at bounding box center [1065, 305] width 318 height 27
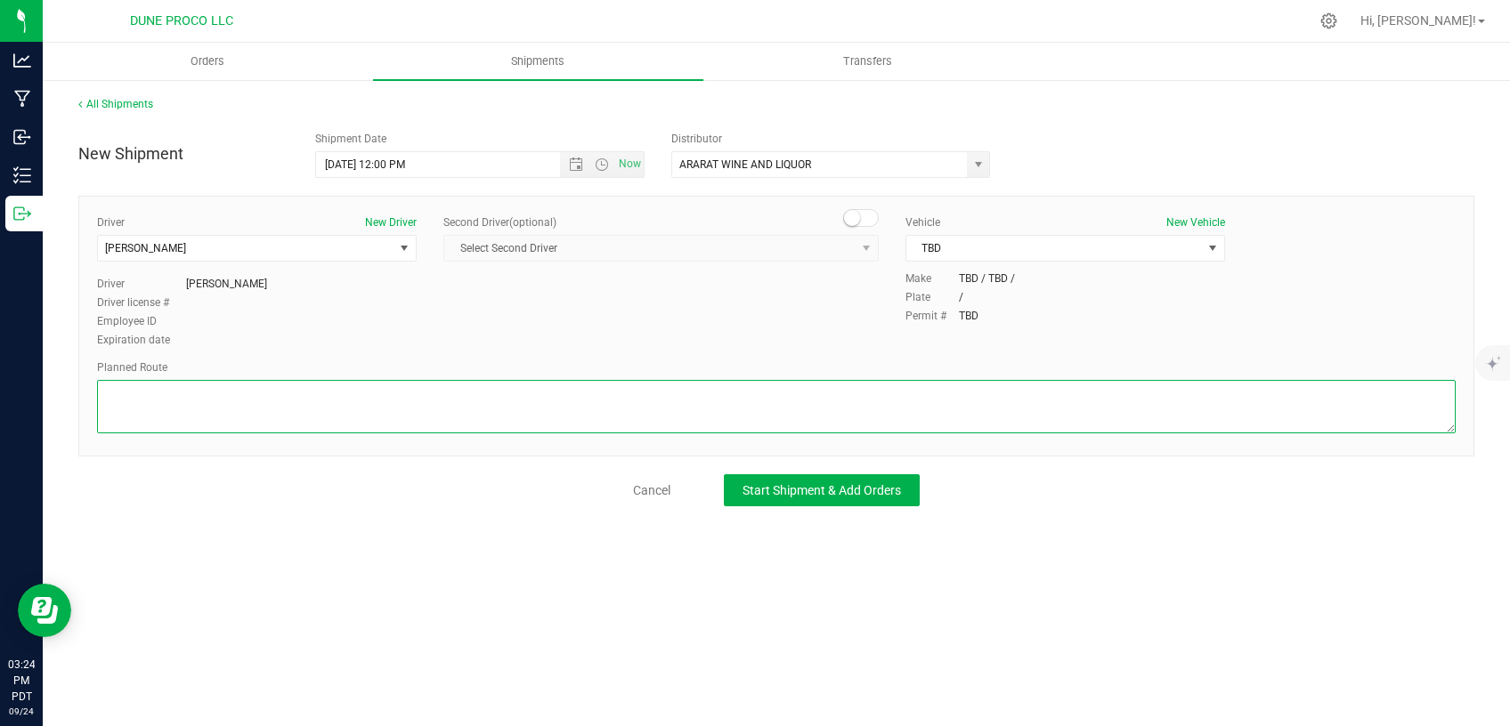
click at [819, 382] on textarea at bounding box center [776, 406] width 1358 height 53
paste textarea " Get on I-15 S/US-93 S from E [PERSON_NAME] and [PERSON_NAME] 6 min (2.4 mi) …"
click at [141, 393] on textarea at bounding box center [776, 406] width 1358 height 53
click at [185, 394] on textarea at bounding box center [776, 406] width 1358 height 53
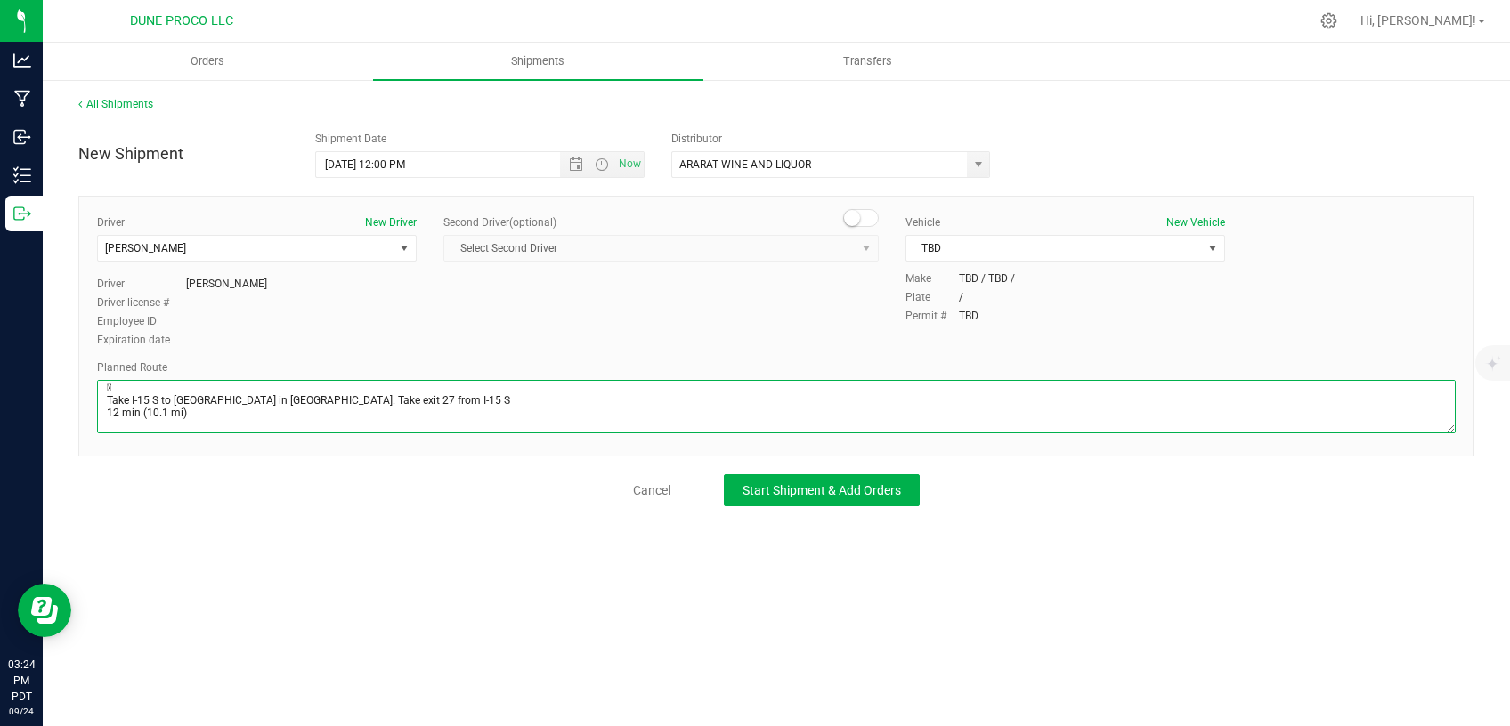
scroll to position [94, 0]
click at [159, 403] on textarea at bounding box center [776, 406] width 1358 height 53
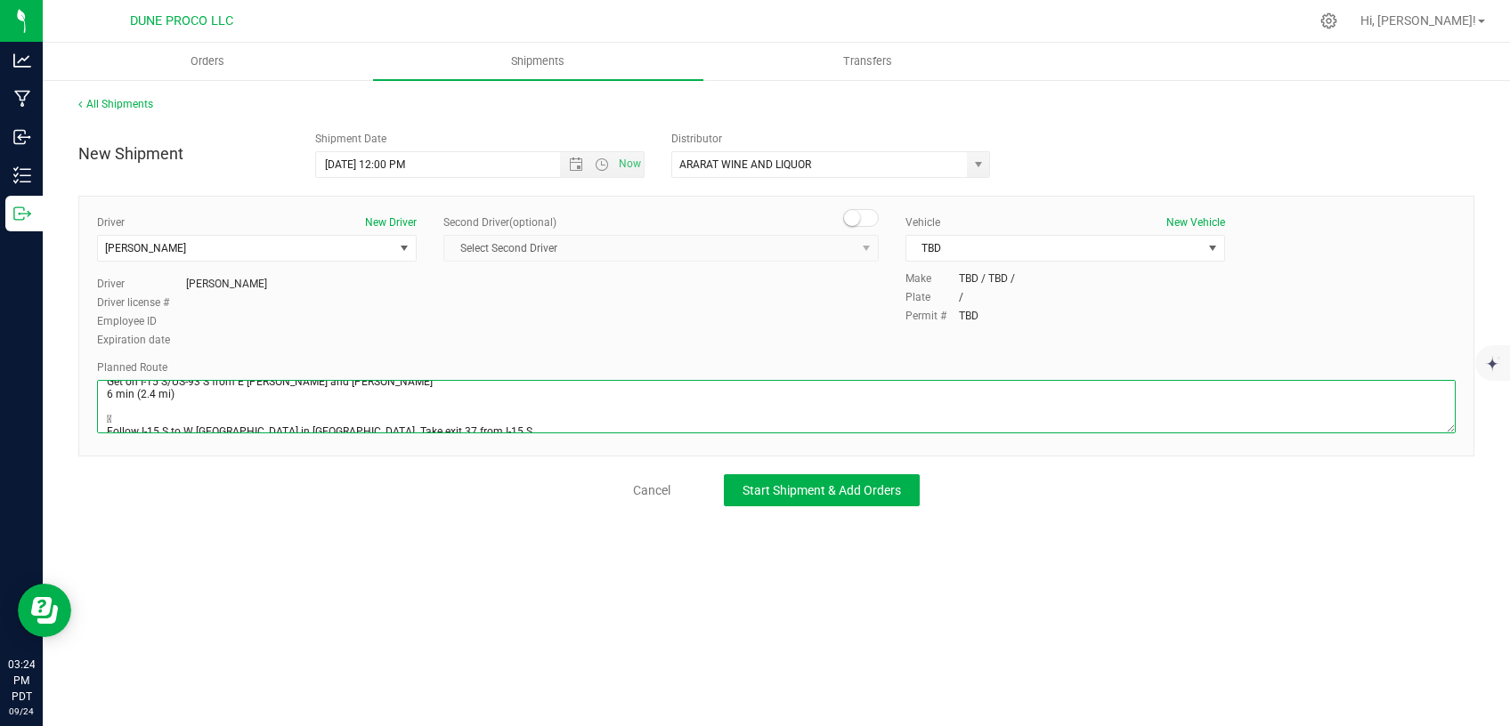
scroll to position [48, 0]
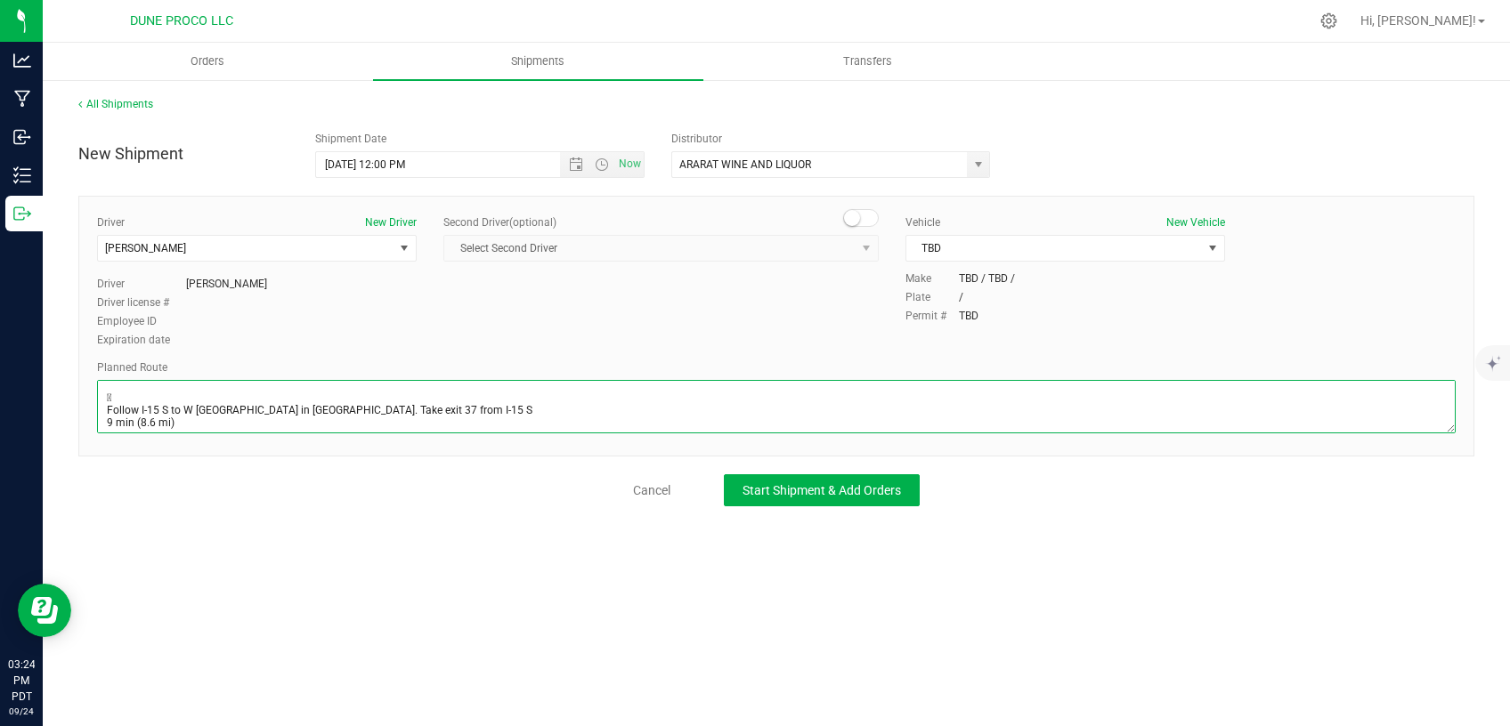
click at [151, 400] on textarea at bounding box center [776, 406] width 1358 height 53
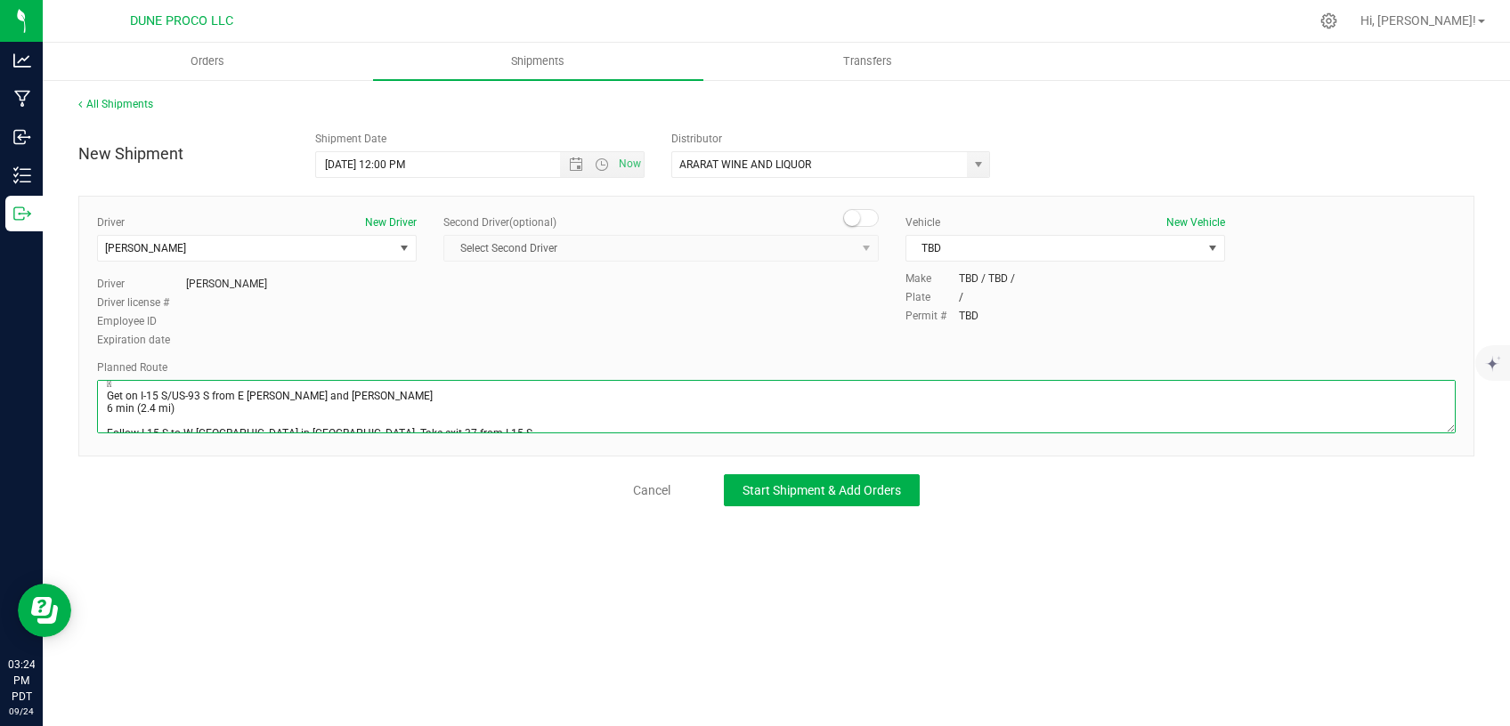
scroll to position [0, 0]
click at [157, 389] on textarea at bounding box center [776, 406] width 1358 height 53
type textarea "Get on I-15 S/US-93 S from E [PERSON_NAME] and [PERSON_NAME] 6 min (2.4 mi) Fol…"
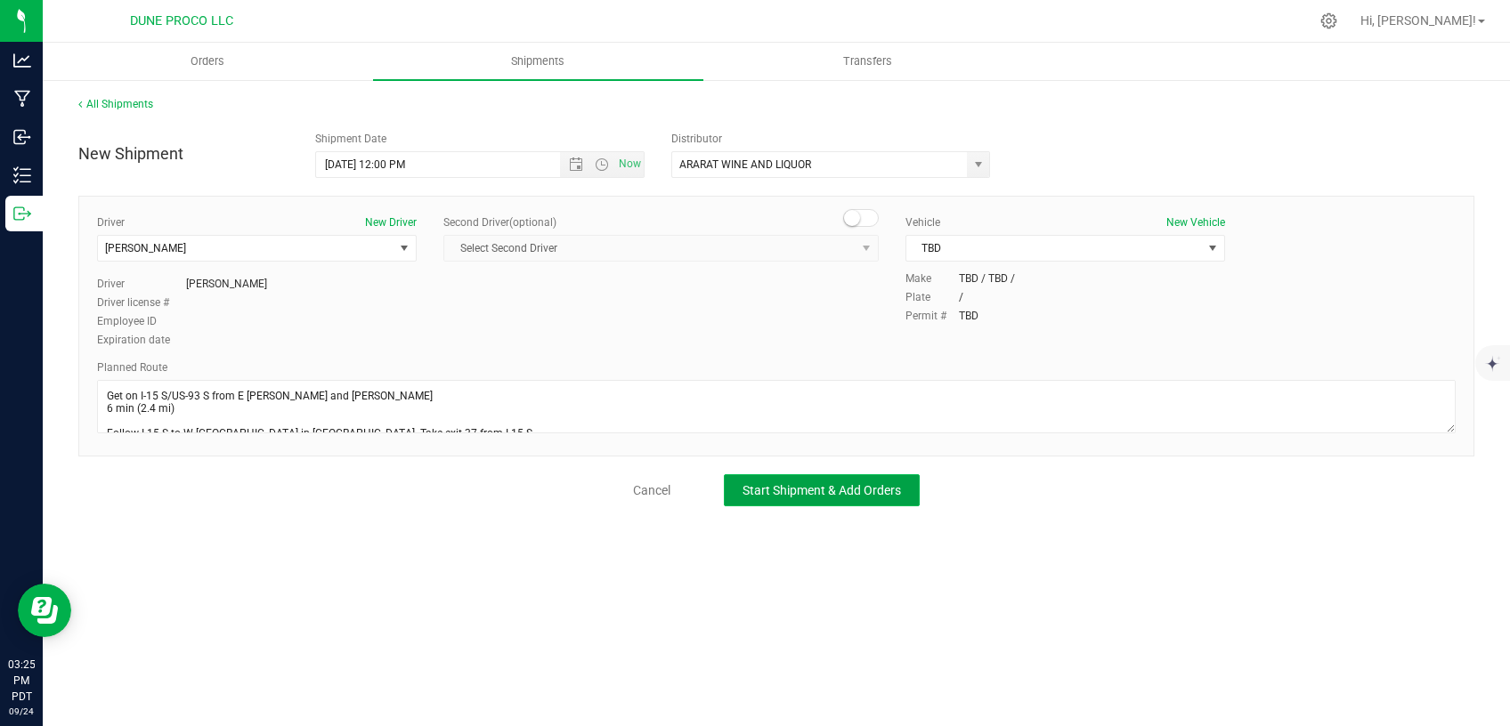
click at [772, 483] on span "Start Shipment & Add Orders" at bounding box center [821, 490] width 158 height 14
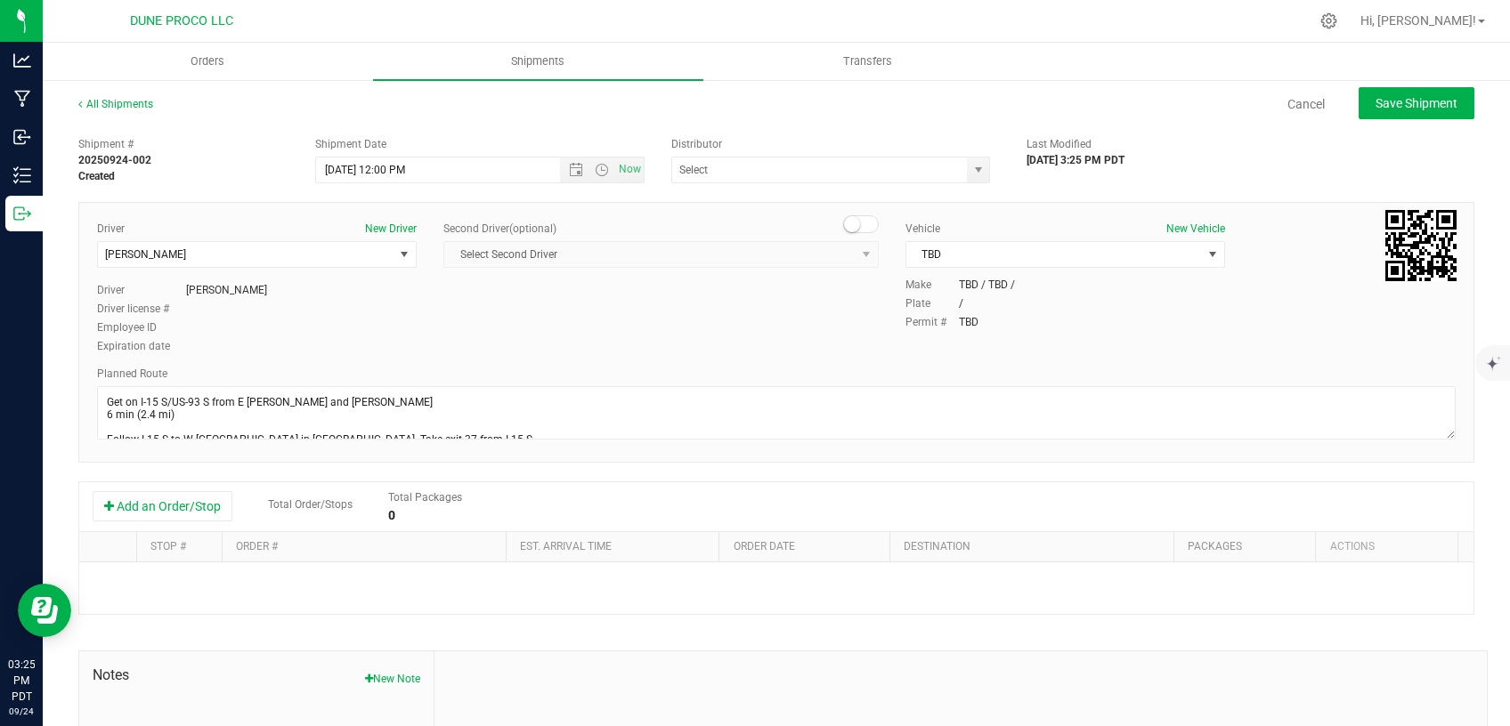
type input "ARARAT WINE AND LIQUOR"
click at [158, 498] on button "Add an Order/Stop" at bounding box center [163, 506] width 140 height 30
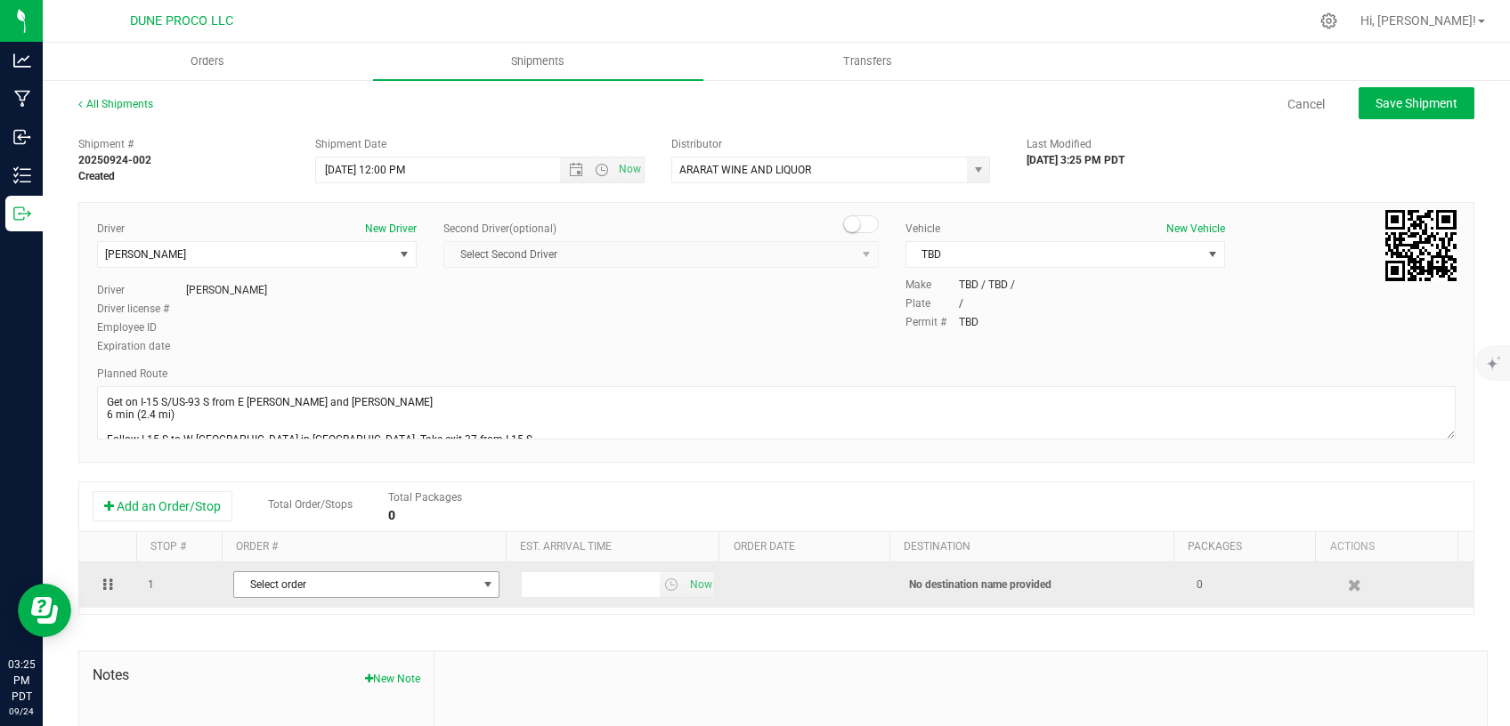
click at [368, 587] on span "Select order" at bounding box center [355, 584] width 242 height 25
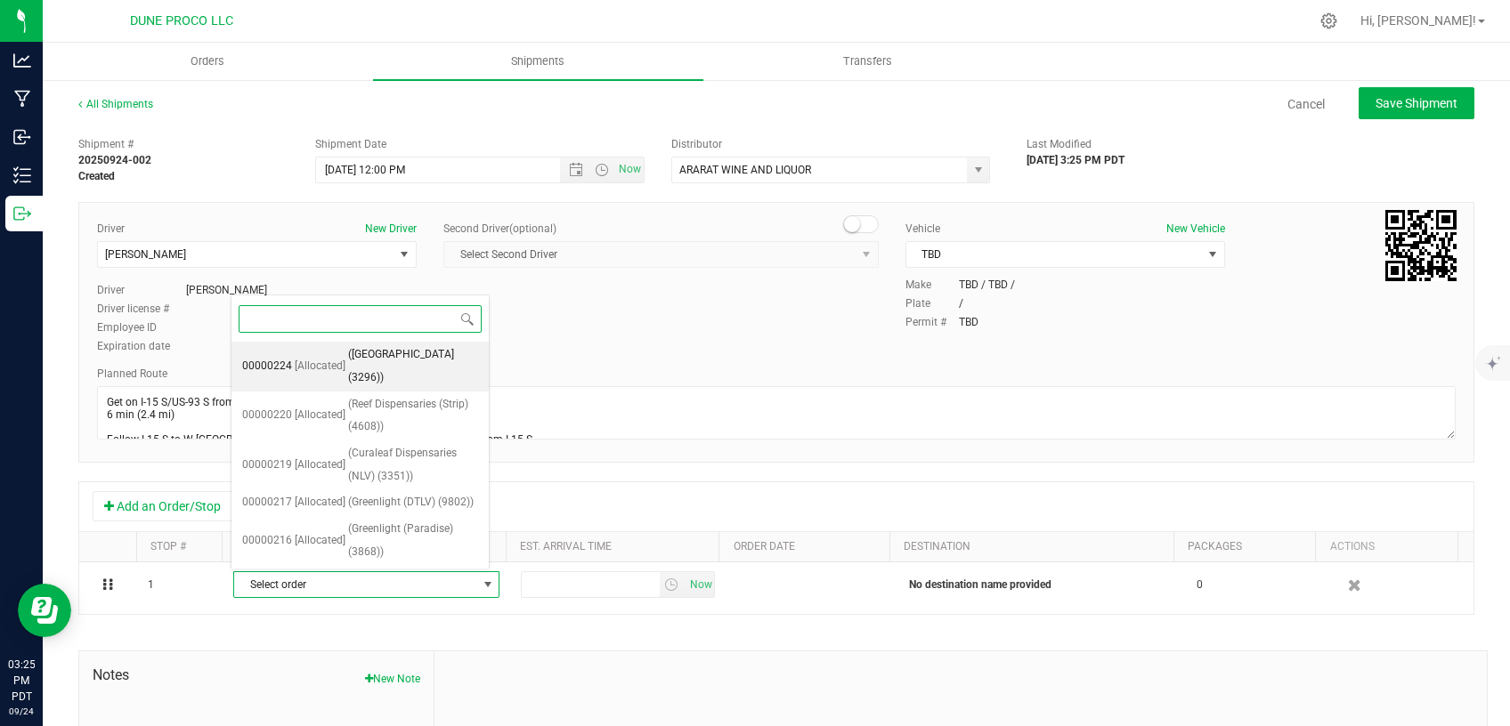
scroll to position [107, 0]
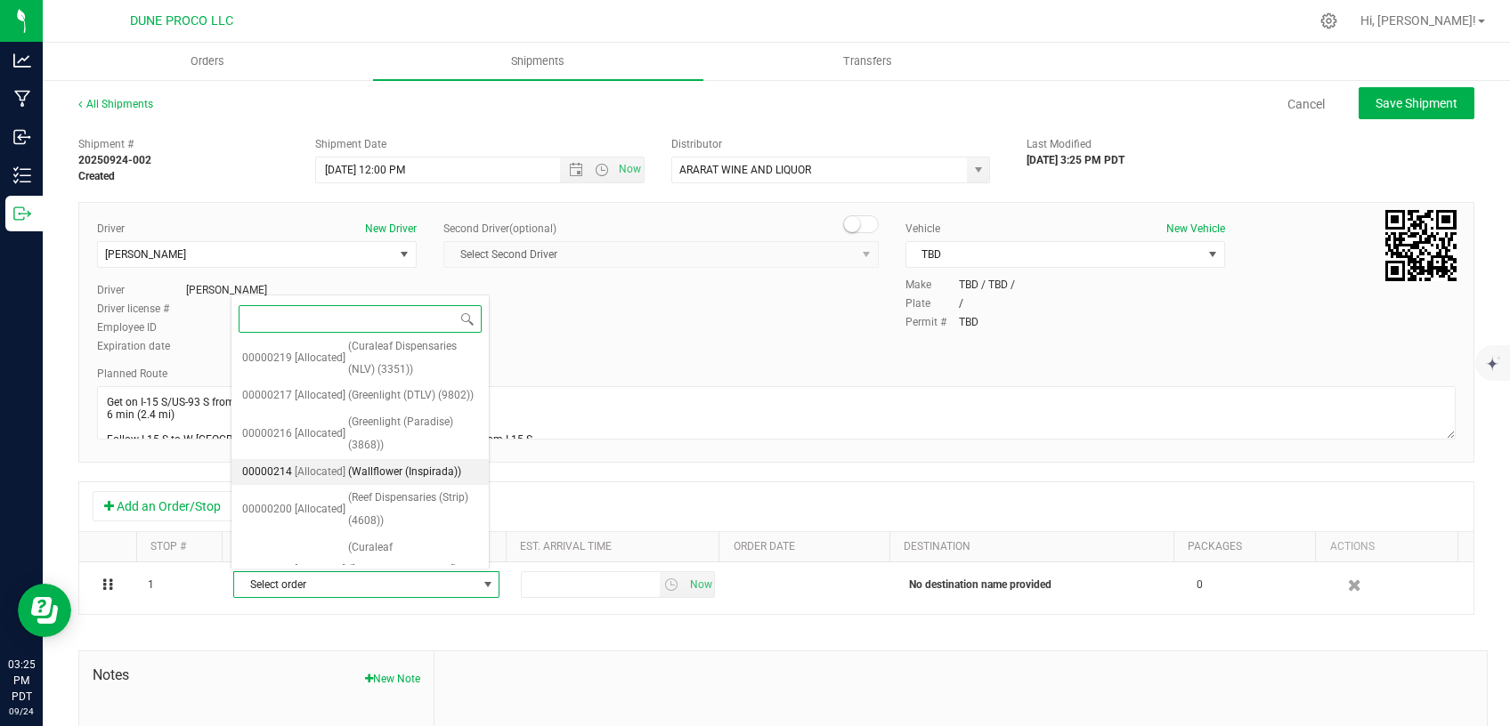
click at [332, 458] on li "00000216 [Allocated] (Greenlight (Paradise) (3868))" at bounding box center [359, 434] width 257 height 49
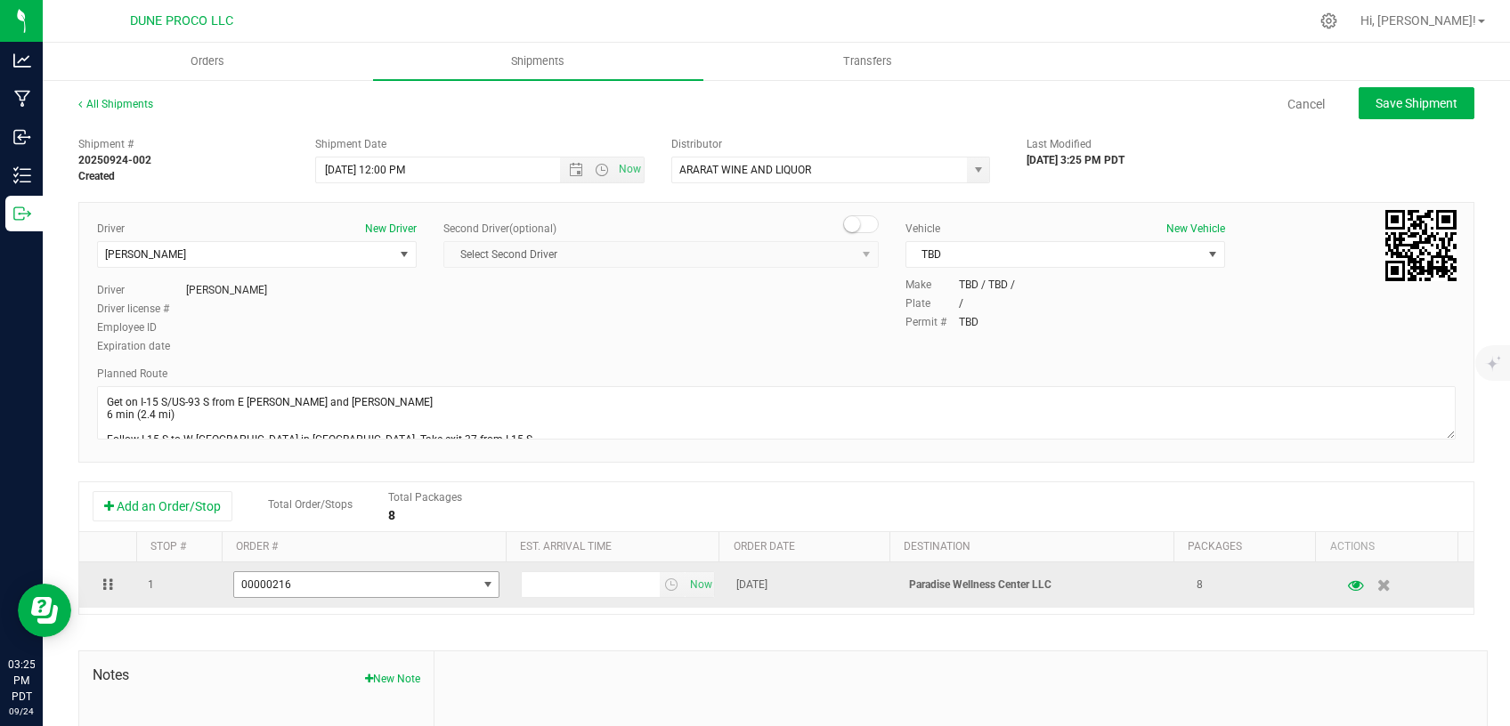
click at [476, 579] on span "select" at bounding box center [487, 584] width 22 height 25
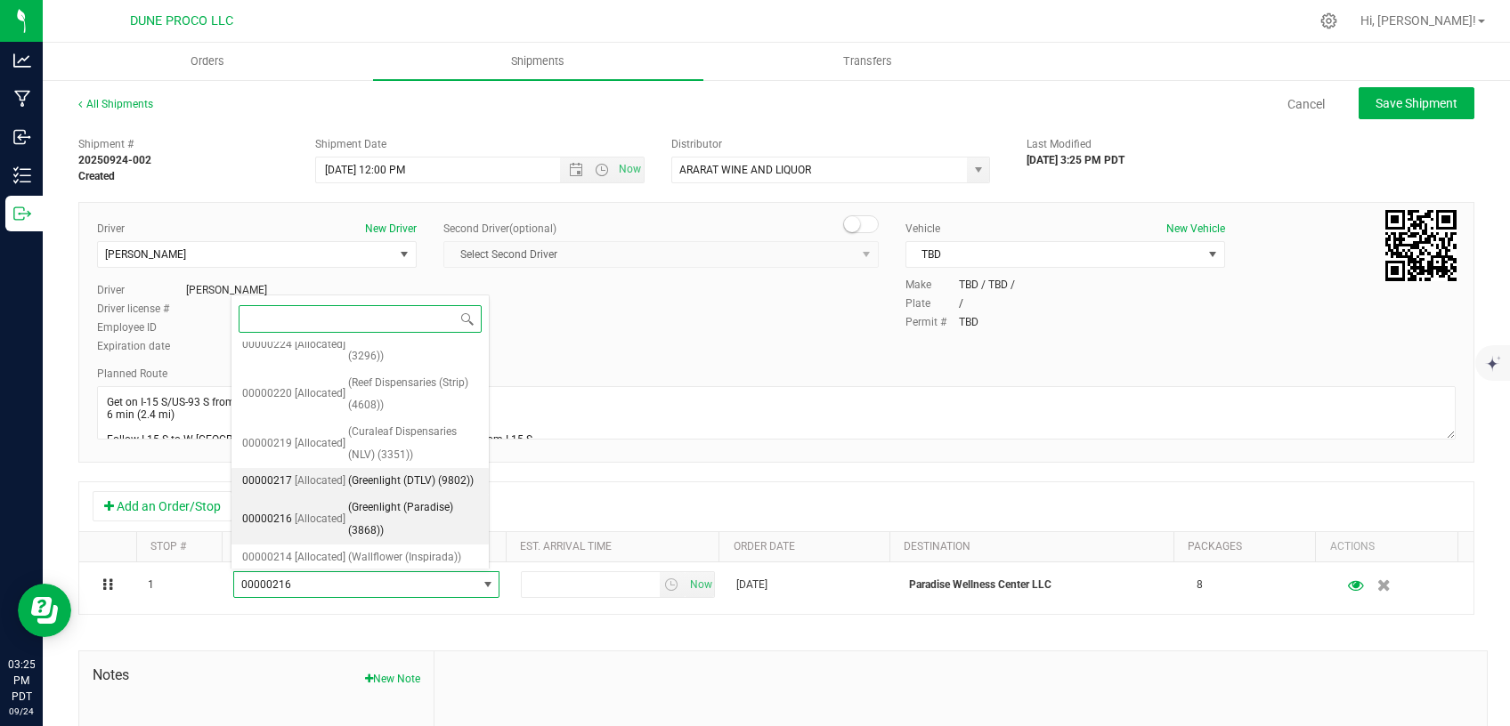
scroll to position [128, 0]
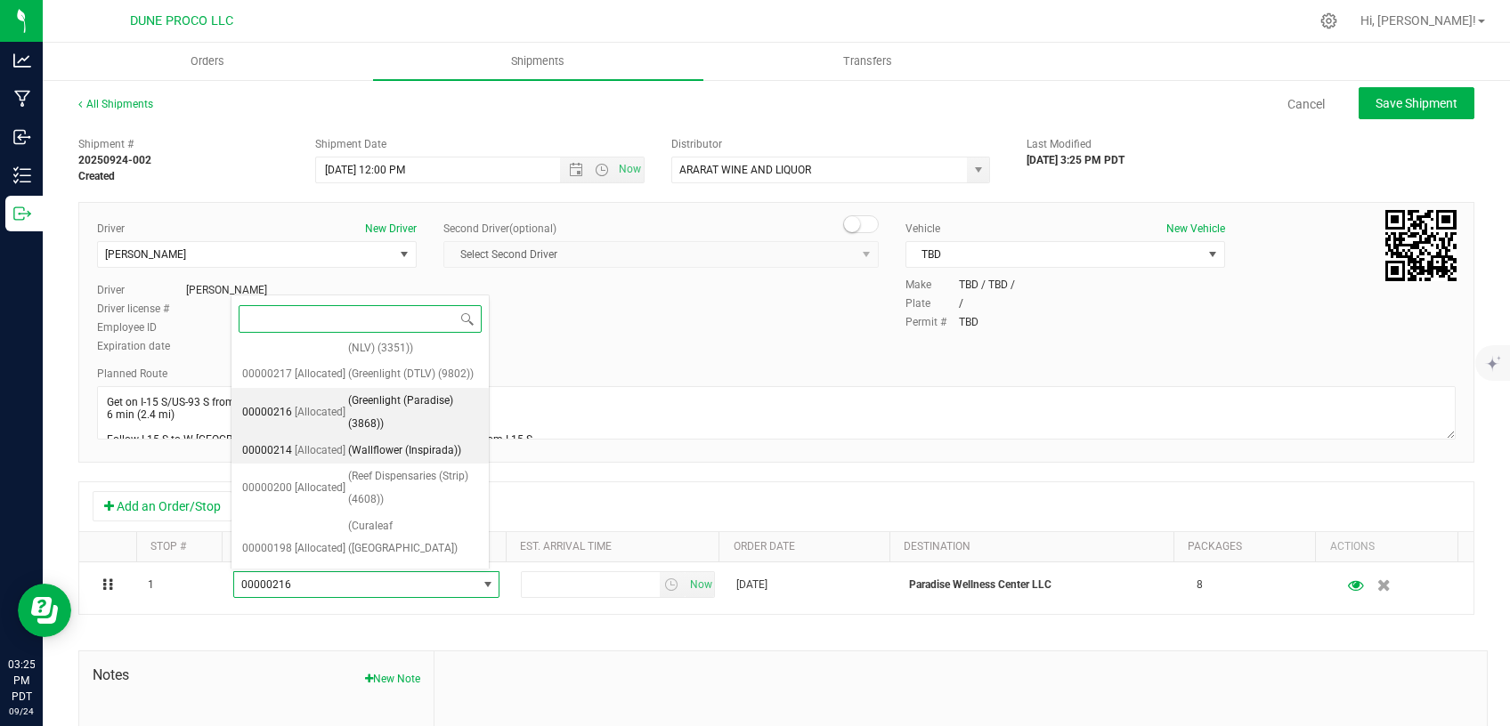
click at [385, 463] on span "(Wallflower (Inspirada))" at bounding box center [404, 451] width 113 height 23
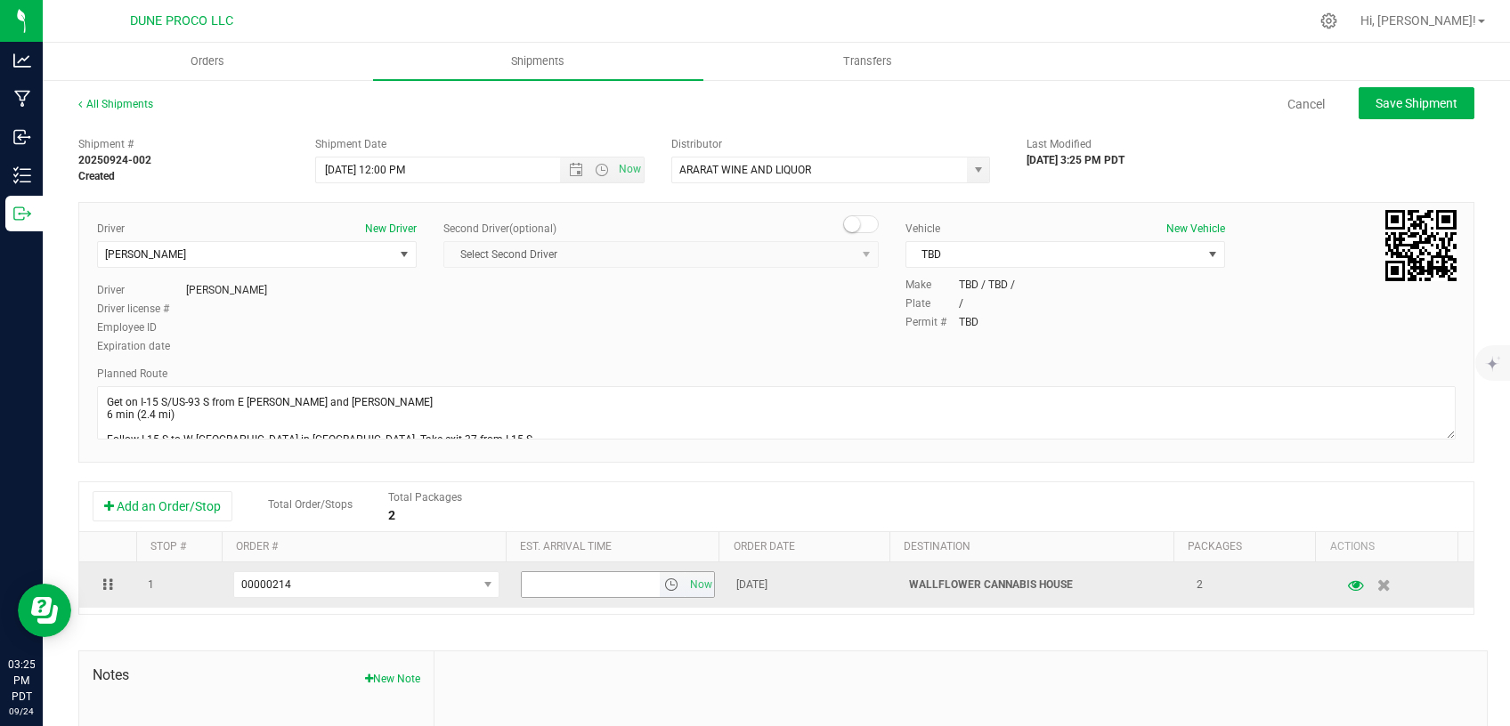
click at [542, 581] on input "text" at bounding box center [590, 584] width 137 height 25
type input "4:00 PM"
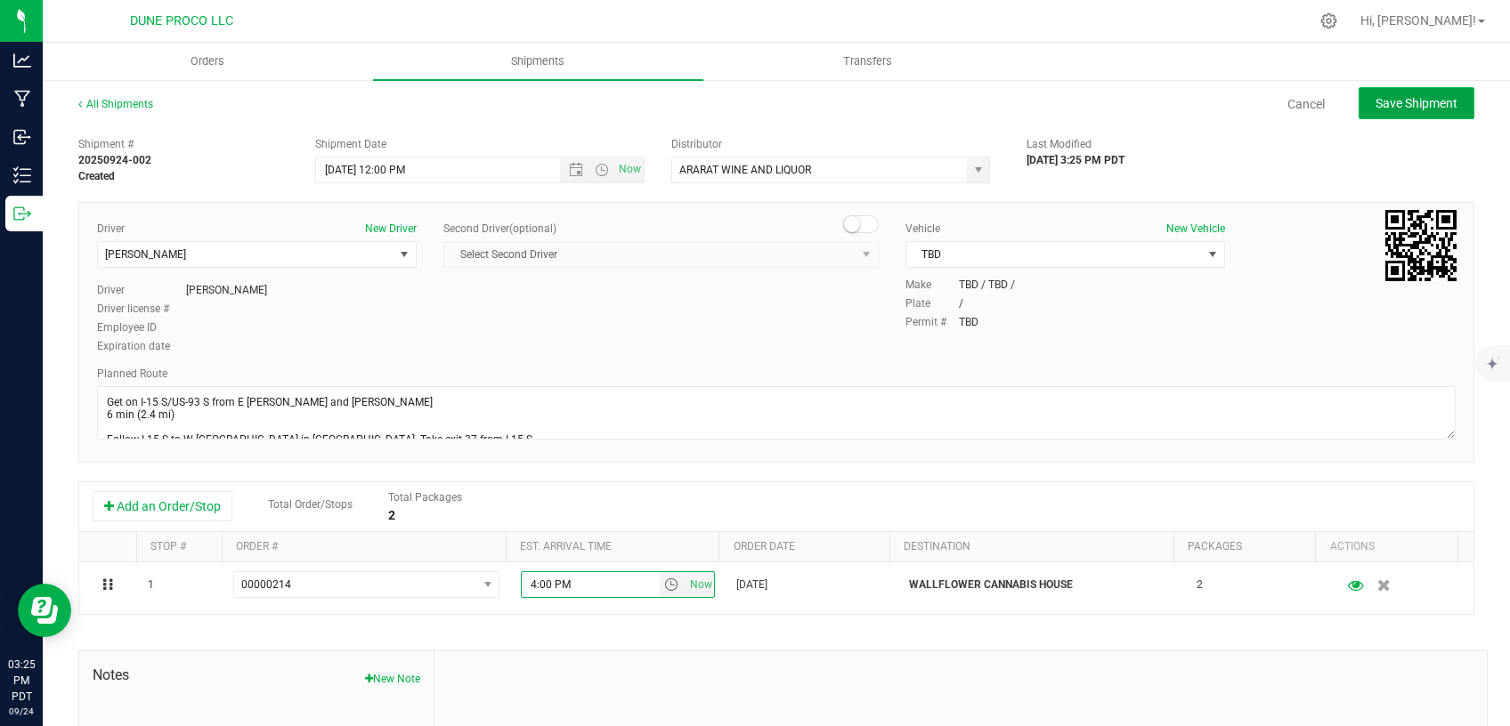
click at [1431, 94] on button "Save Shipment" at bounding box center [1416, 103] width 116 height 32
type input "[DATE] 7:00 PM"
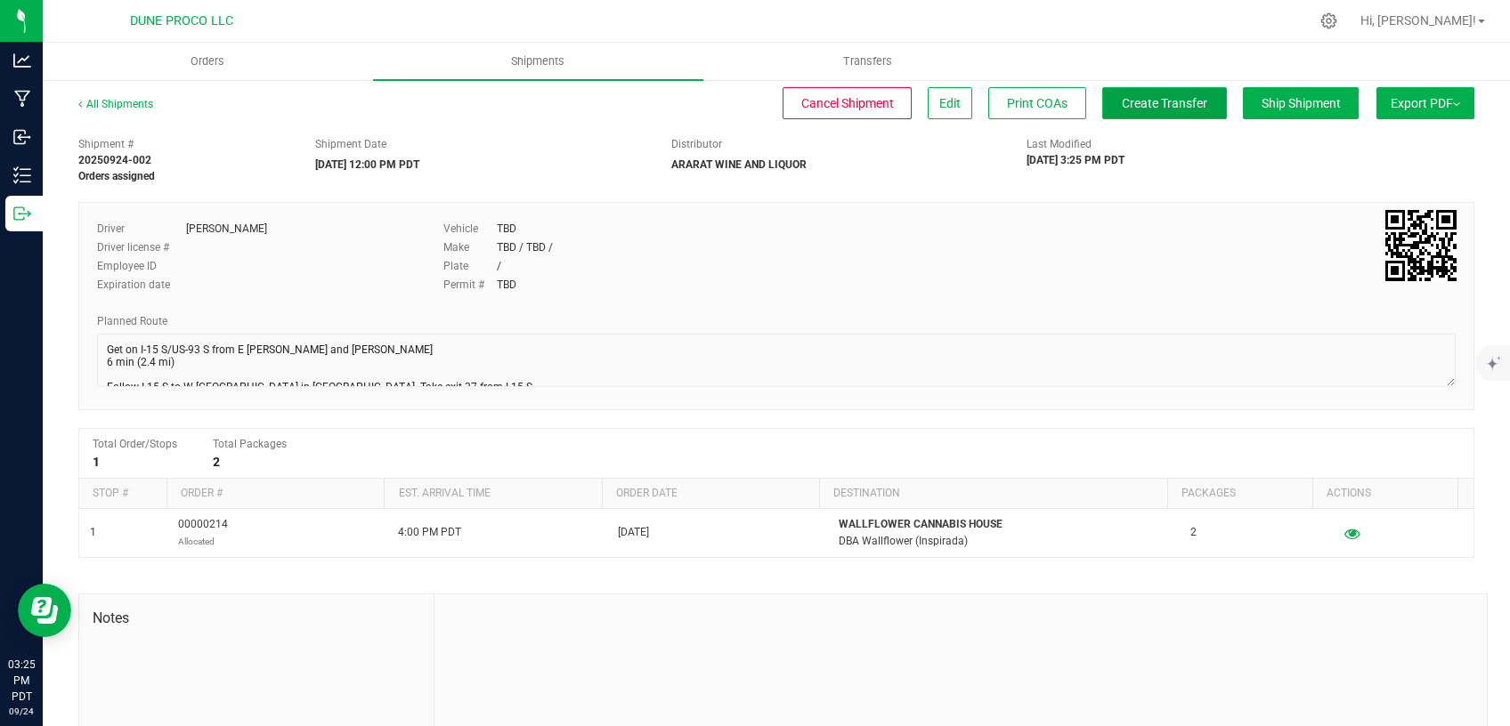
click at [1103, 93] on button "Create Transfer" at bounding box center [1164, 103] width 125 height 32
